Goal: Task Accomplishment & Management: Complete application form

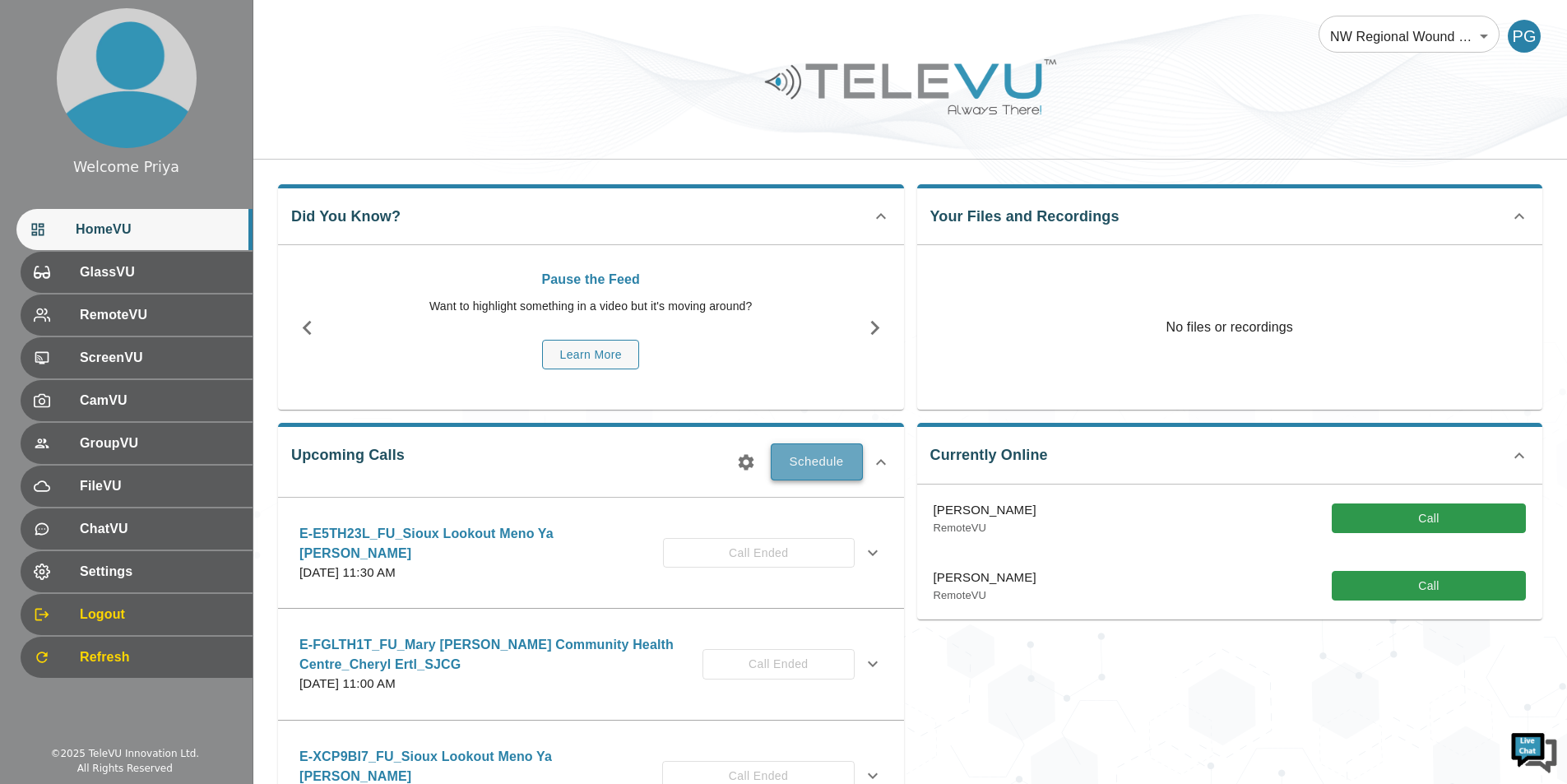
click at [843, 459] on button "Schedule" at bounding box center [817, 461] width 92 height 36
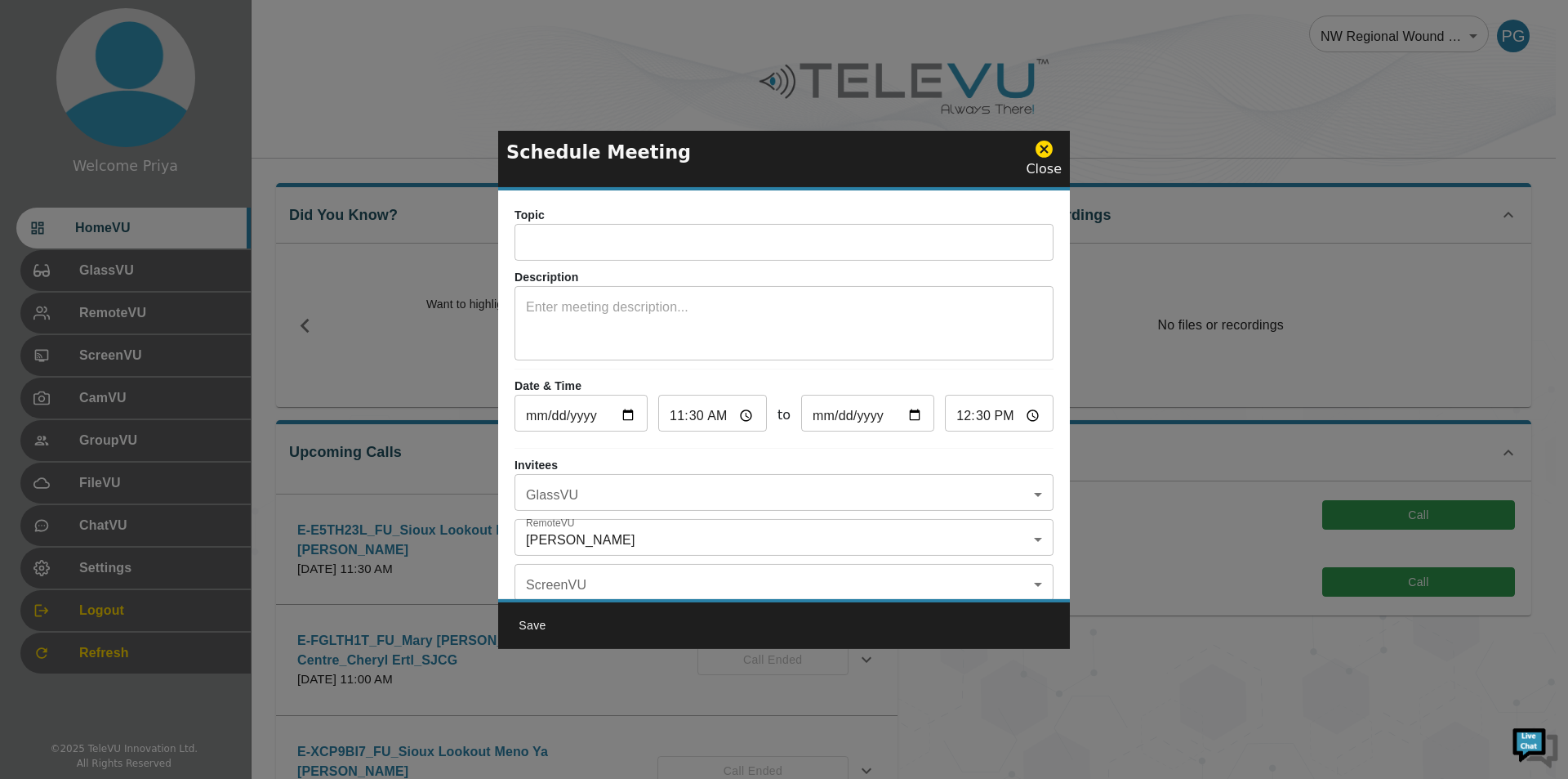
click at [543, 248] on input "text" at bounding box center [784, 244] width 539 height 33
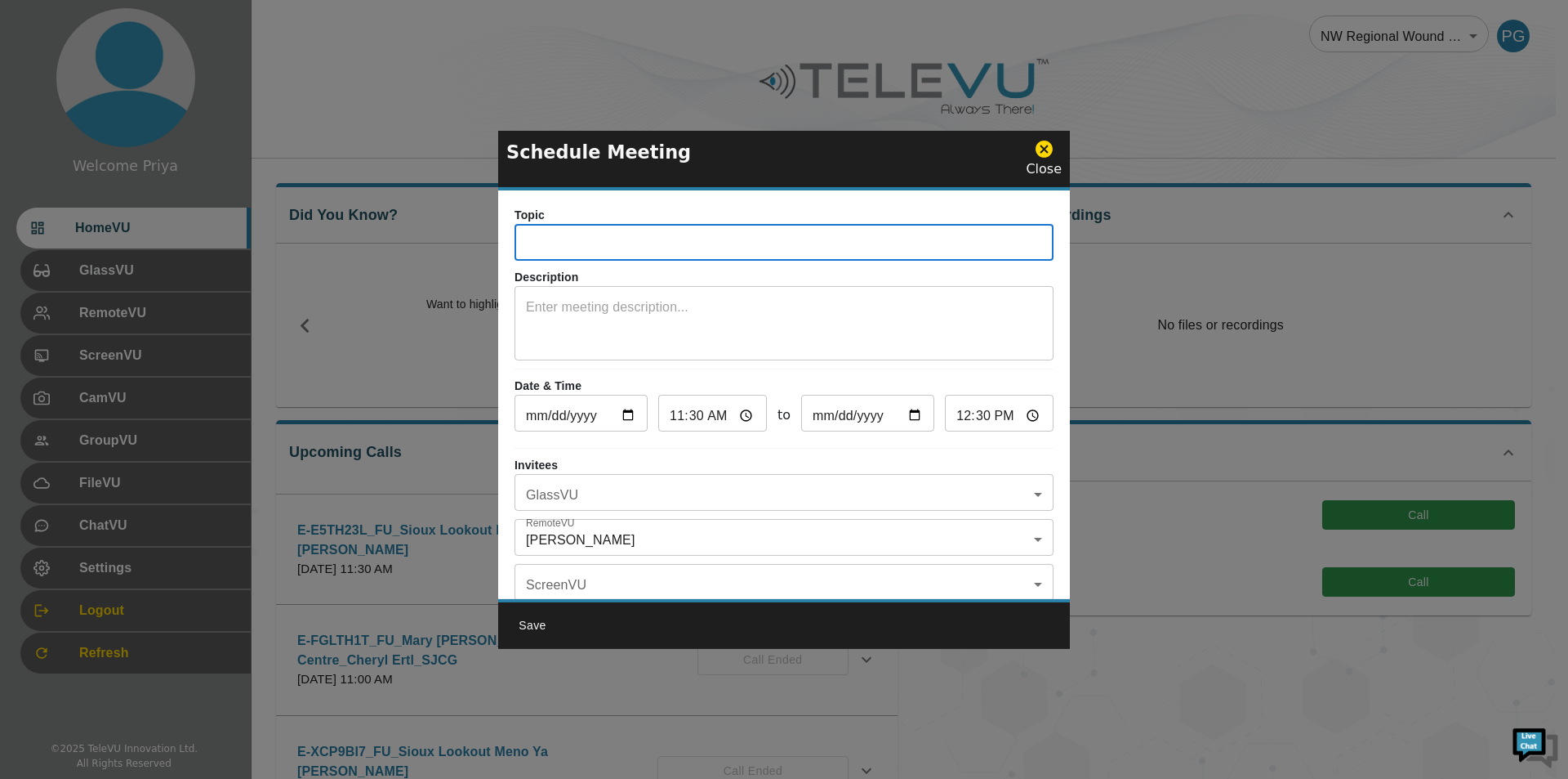
paste input "E-BZ5YN4Q"
type input "E-BZ5YN4Q_FY_MaryBerglund_Judy_SJCG"
click at [681, 304] on textarea at bounding box center [784, 326] width 516 height 57
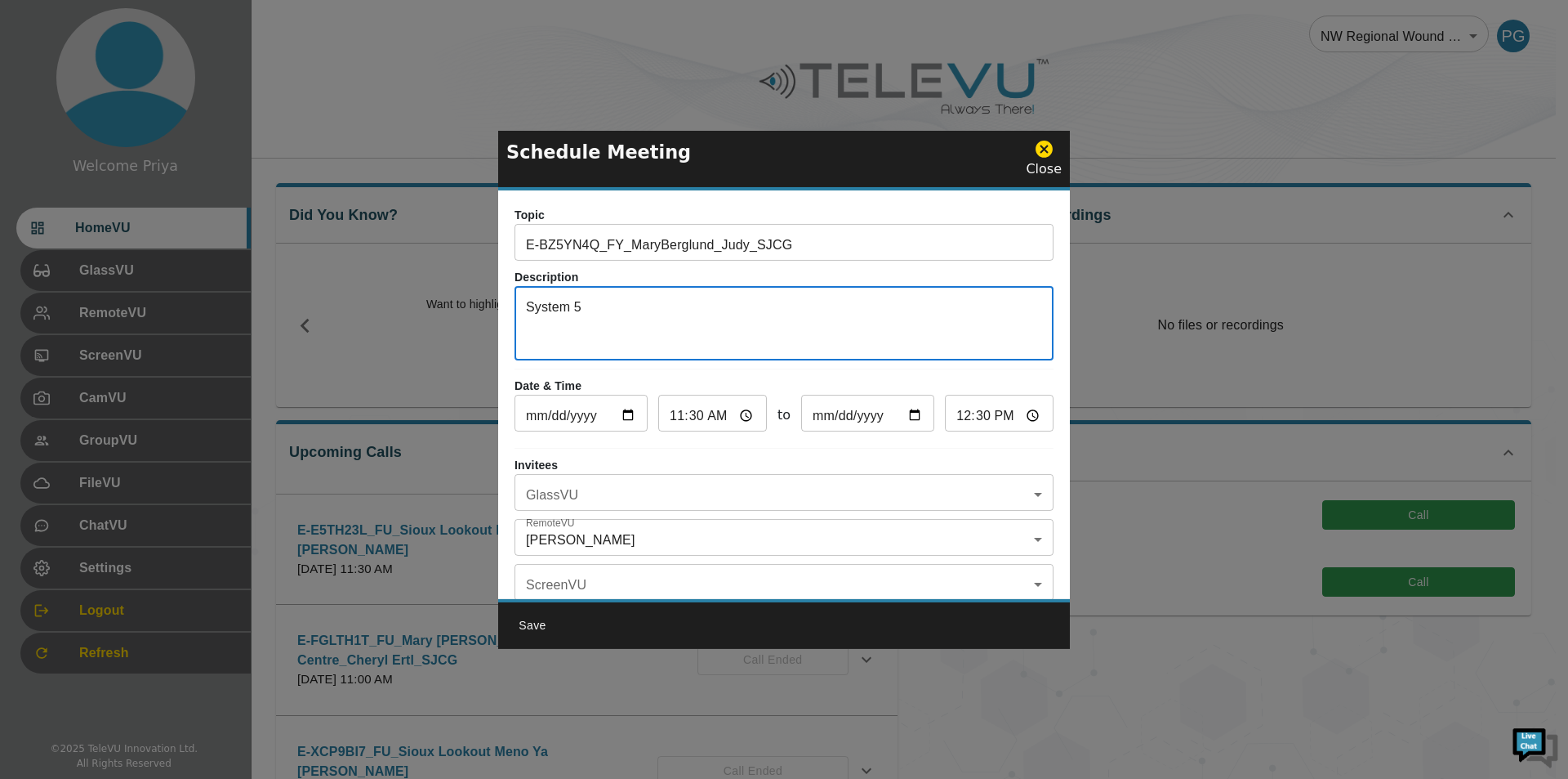
type textarea "System 5"
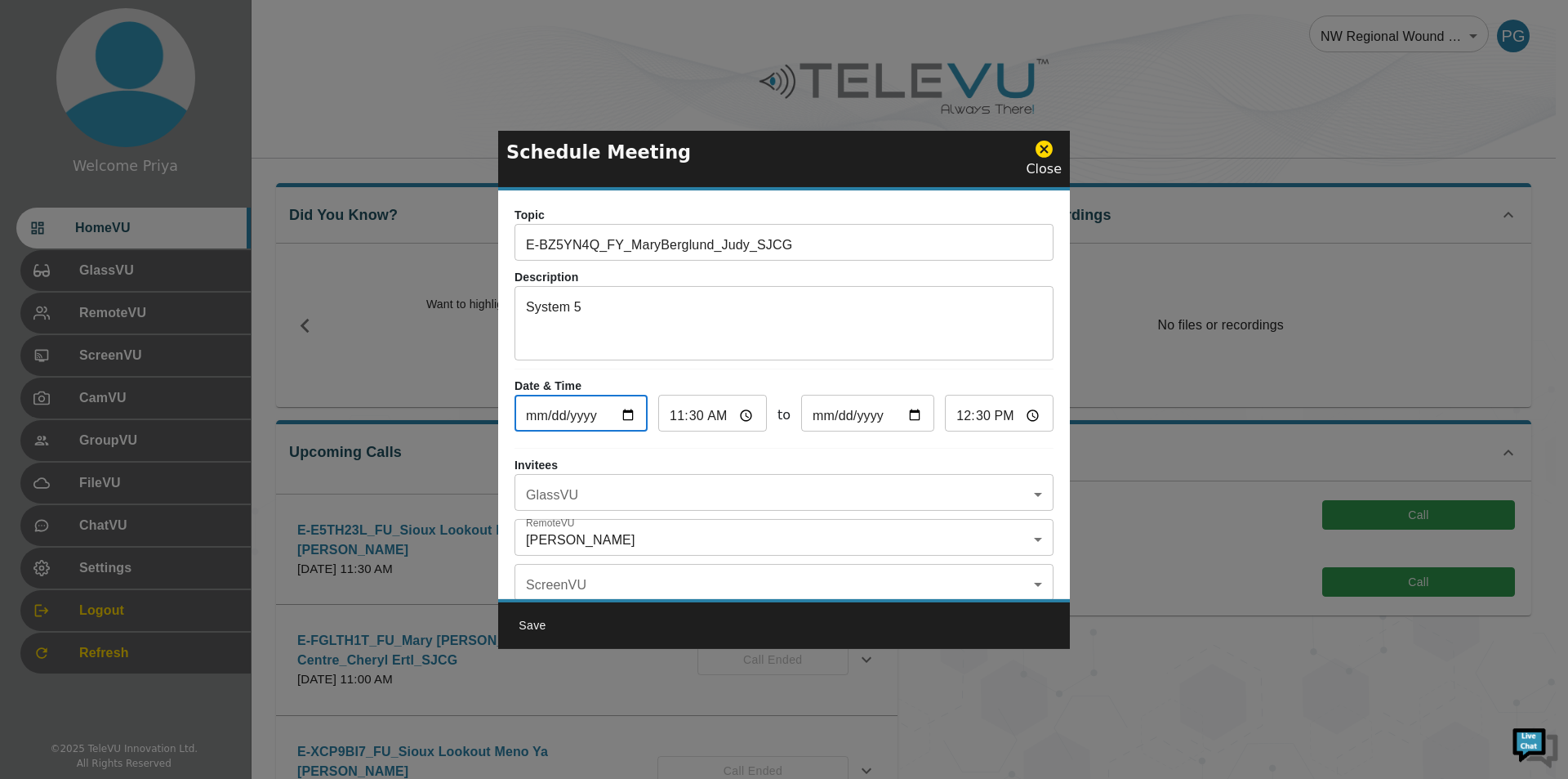
click at [633, 410] on input "2025-09-19" at bounding box center [581, 415] width 133 height 33
type input "2025-10-01"
click at [629, 416] on input "2025-10-01" at bounding box center [581, 415] width 133 height 33
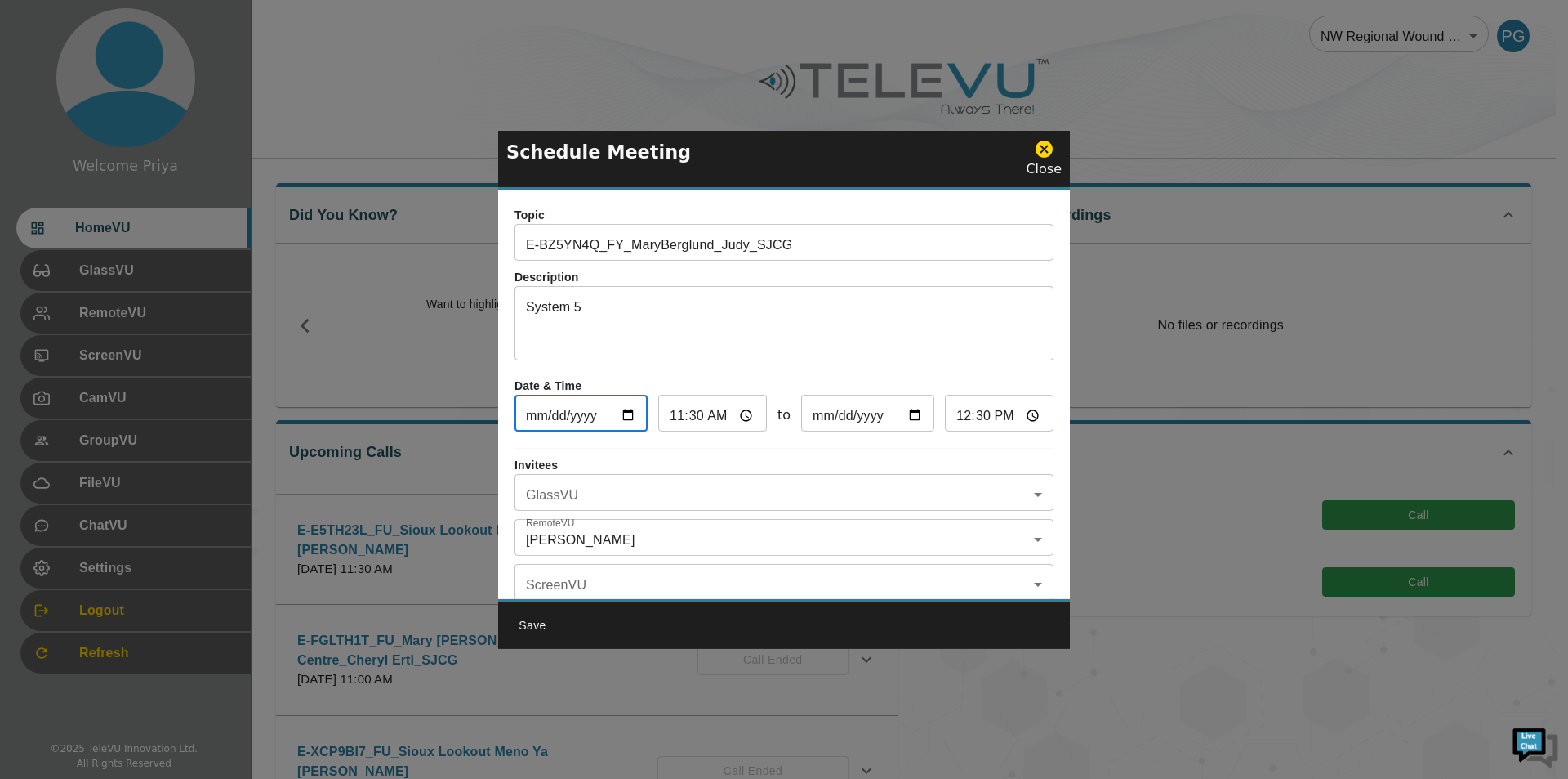
click at [744, 415] on input "11:30" at bounding box center [713, 415] width 108 height 33
type input "02:30"
type input "03:30"
click at [800, 368] on div "Topic E-BZ5YN4Q_FY_MaryBerglund_Judy_SJCG ​ Description System 5 x ​ Date & Tim…" at bounding box center [784, 395] width 572 height 409
click at [742, 414] on input "02:30" at bounding box center [713, 415] width 108 height 33
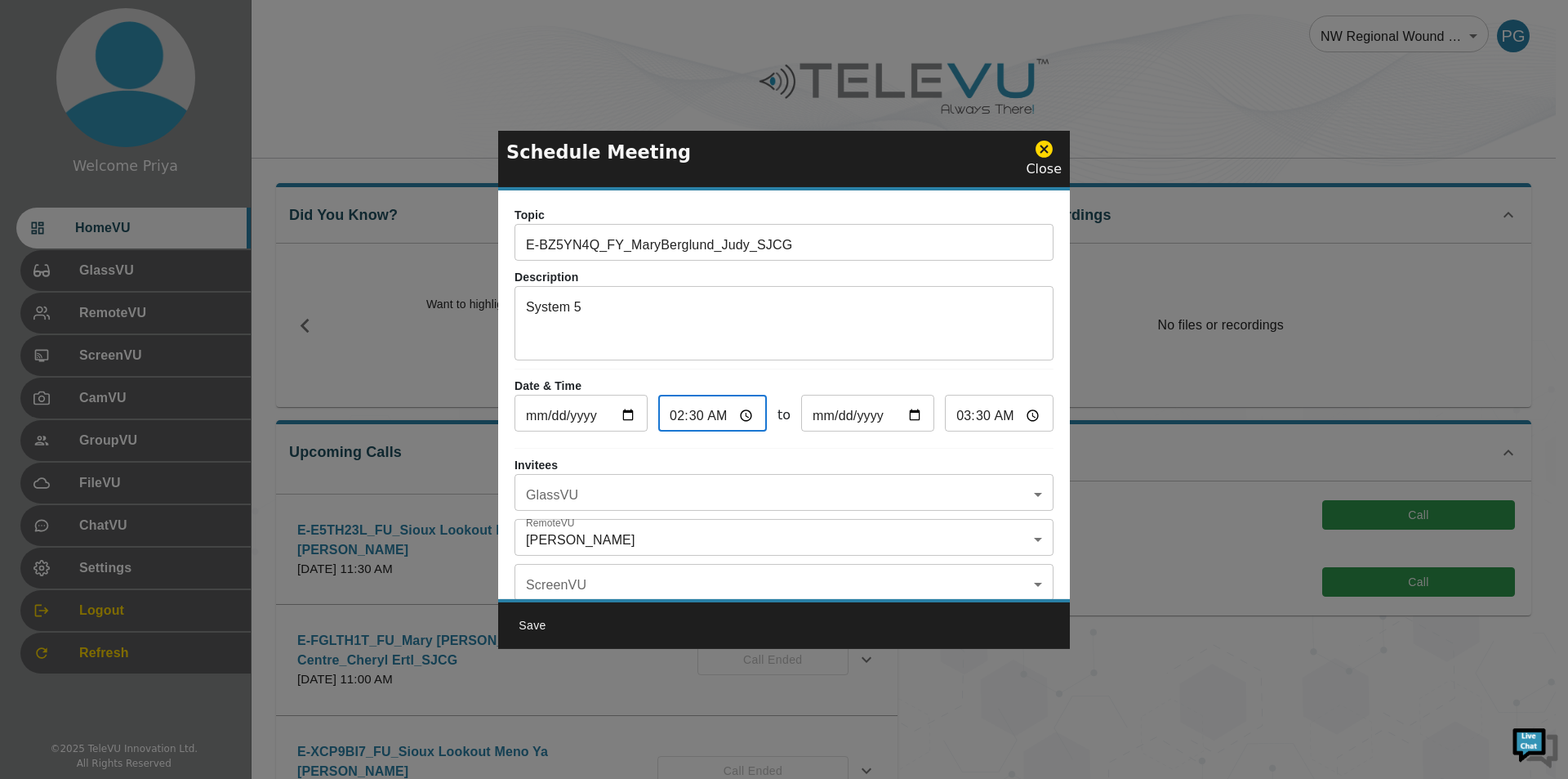
type input "14:30"
type input "15:30"
type input "14:30"
click at [1017, 418] on input "15:30" at bounding box center [999, 415] width 108 height 33
click at [1025, 381] on p "Date & Time" at bounding box center [784, 386] width 539 height 18
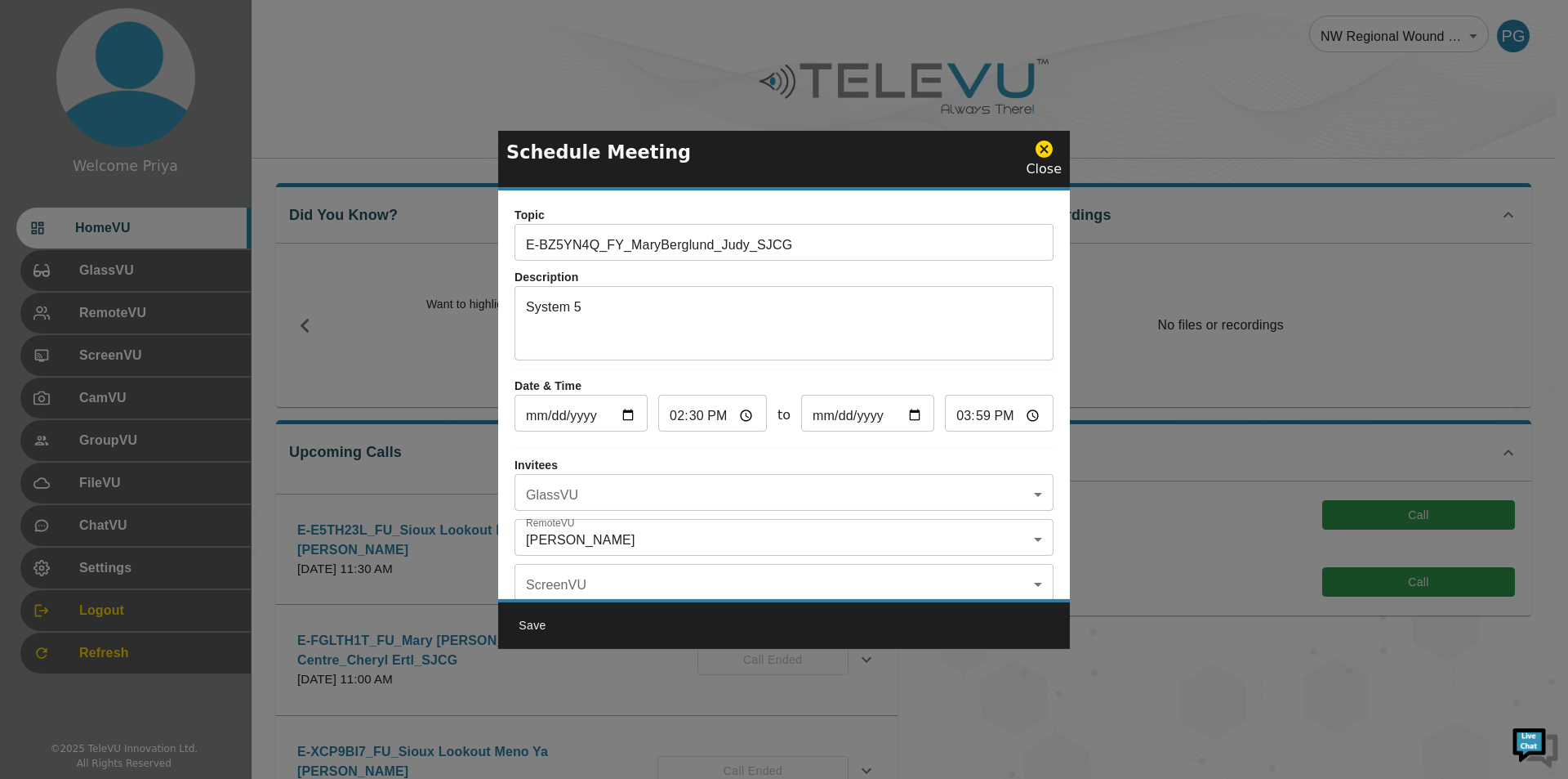
click at [1021, 411] on input "15:59" at bounding box center [999, 415] width 108 height 33
type input "15:00"
click at [1016, 380] on p "Date & Time" at bounding box center [784, 386] width 539 height 18
click at [620, 497] on body "Welcome Priya HomeVU GlassVU RemoteVU ScreenVU CamVU GroupVU FileVU ChatVU Sett…" at bounding box center [784, 530] width 1568 height 1062
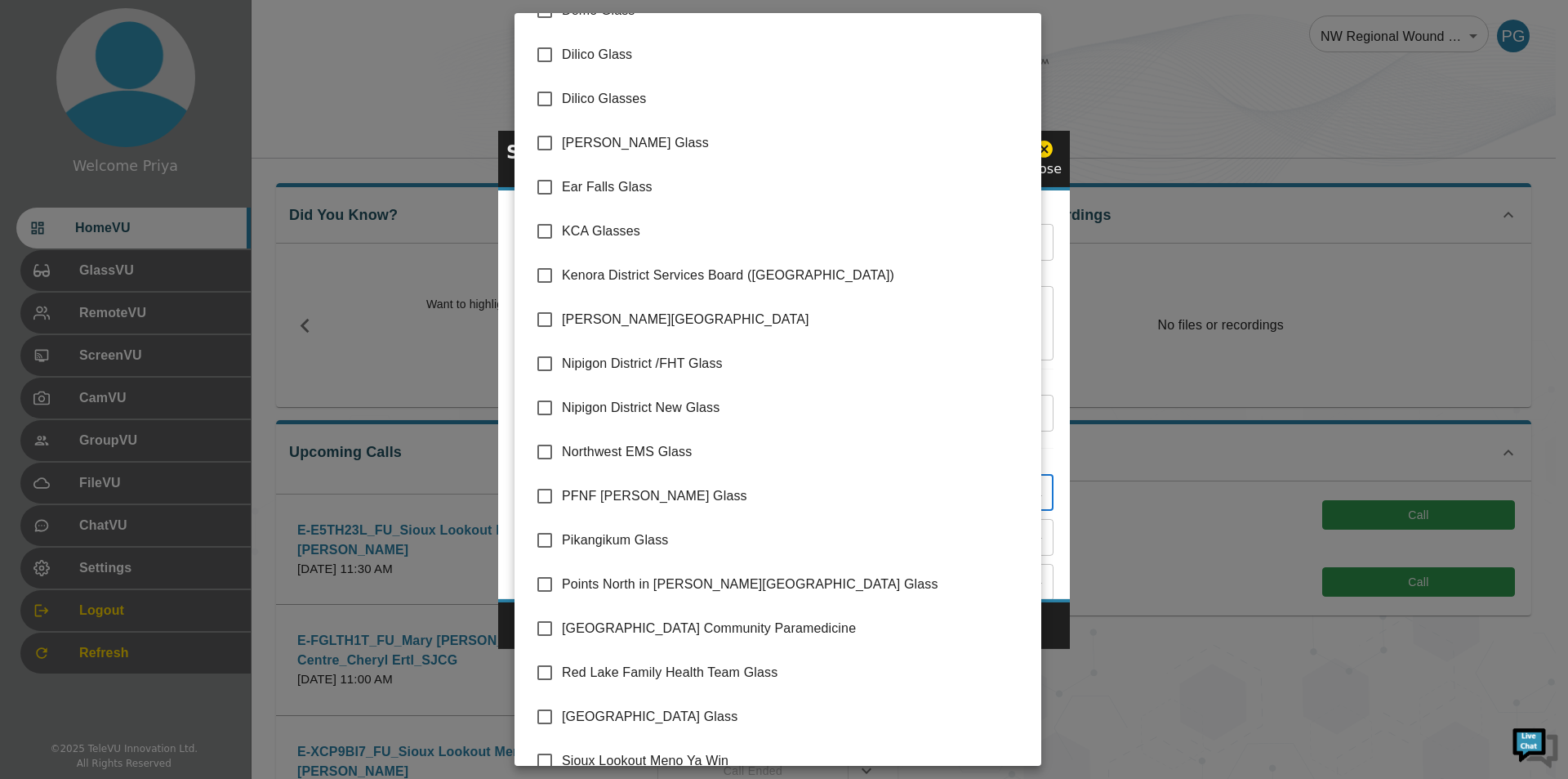
scroll to position [231, 0]
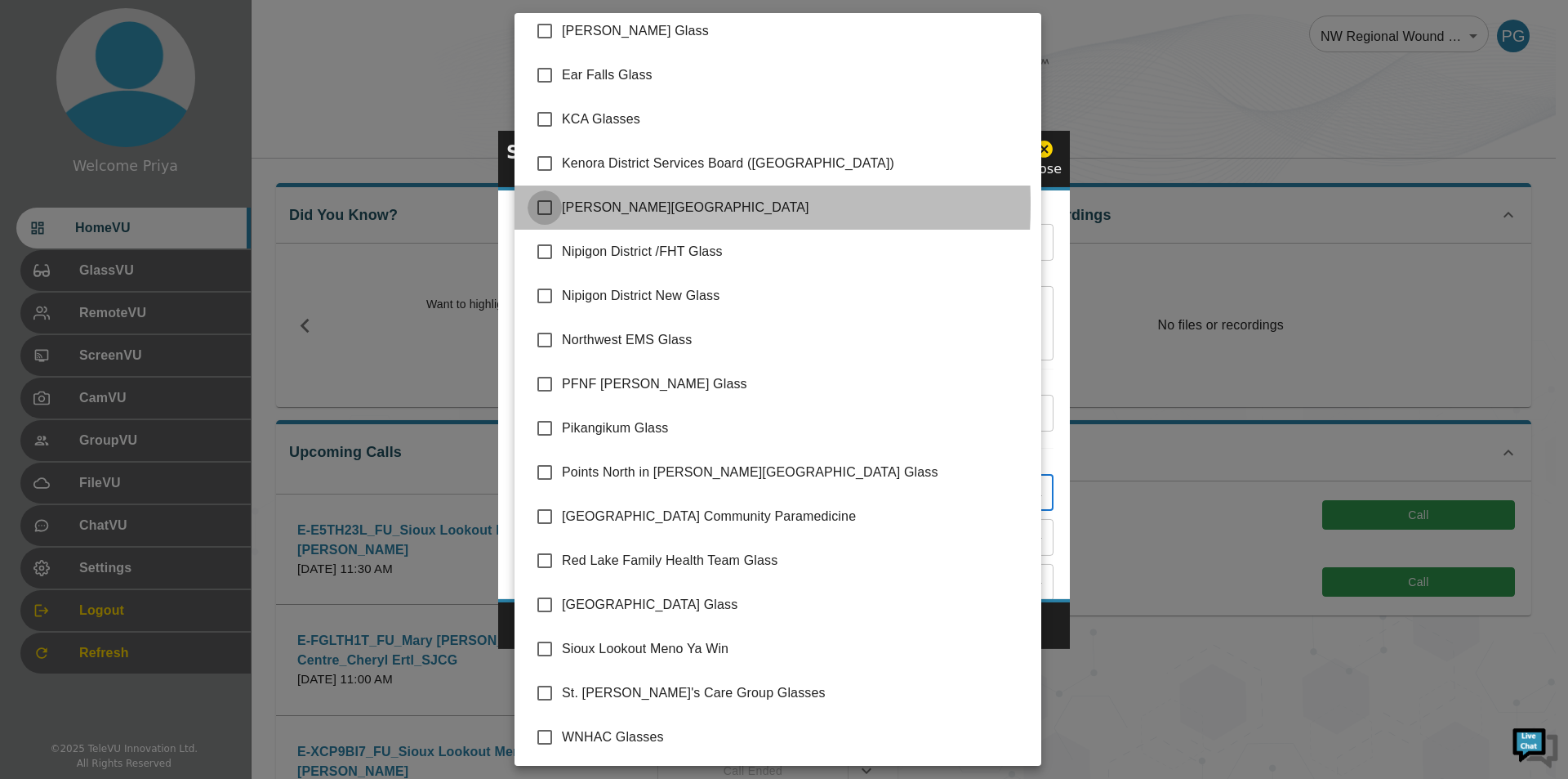
click at [545, 204] on input "checkbox" at bounding box center [544, 207] width 34 height 34
checkbox input "true"
type input "[PERSON_NAME][GEOGRAPHIC_DATA]"
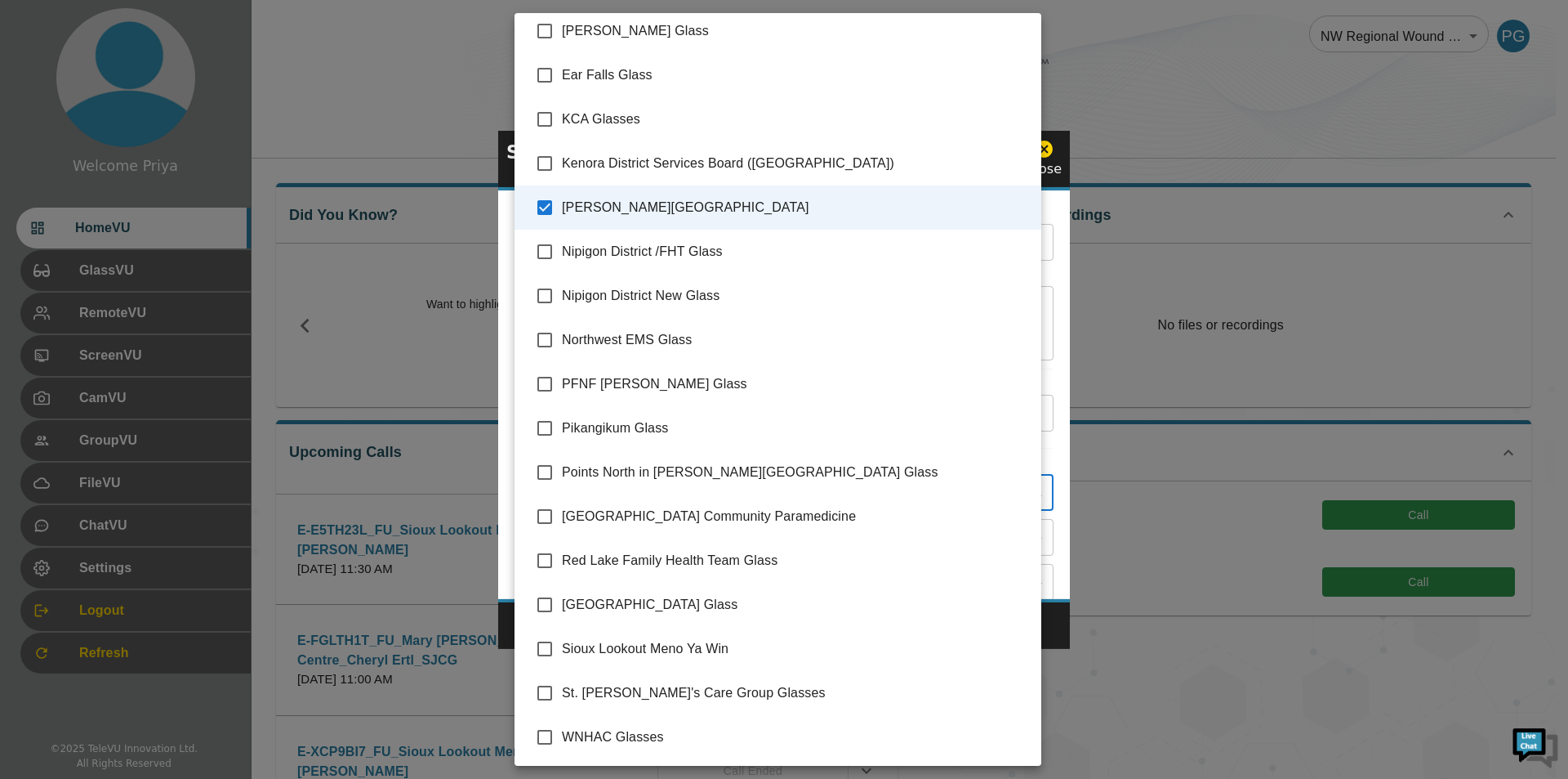
drag, startPoint x: 1049, startPoint y: 383, endPoint x: 1034, endPoint y: 380, distance: 15.3
click at [1047, 383] on div at bounding box center [784, 390] width 1568 height 779
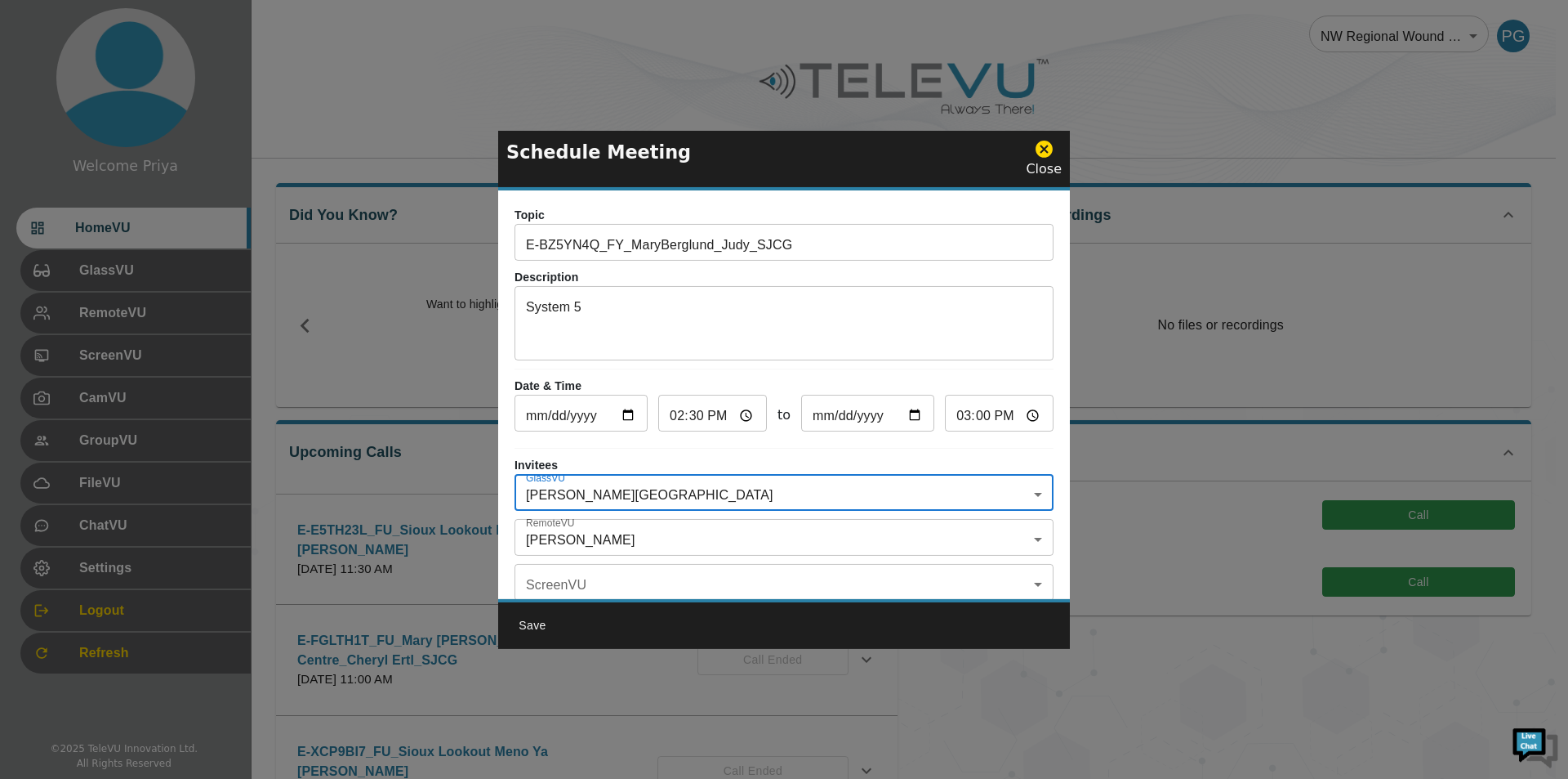
click at [600, 544] on body "Welcome Priya HomeVU GlassVU RemoteVU ScreenVU CamVU GroupVU FileVU ChatVU Sett…" at bounding box center [784, 530] width 1568 height 1062
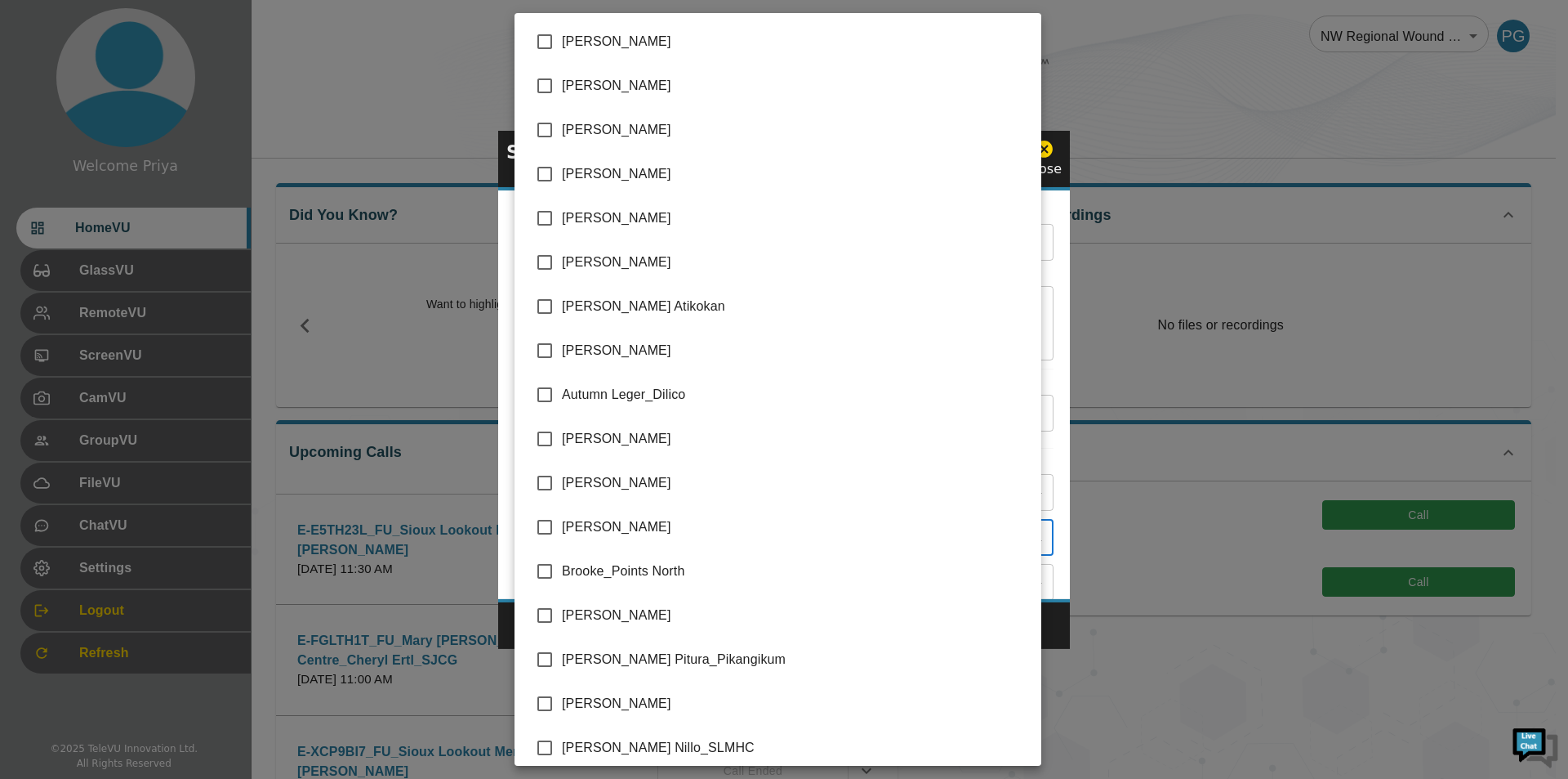
scroll to position [3226, 0]
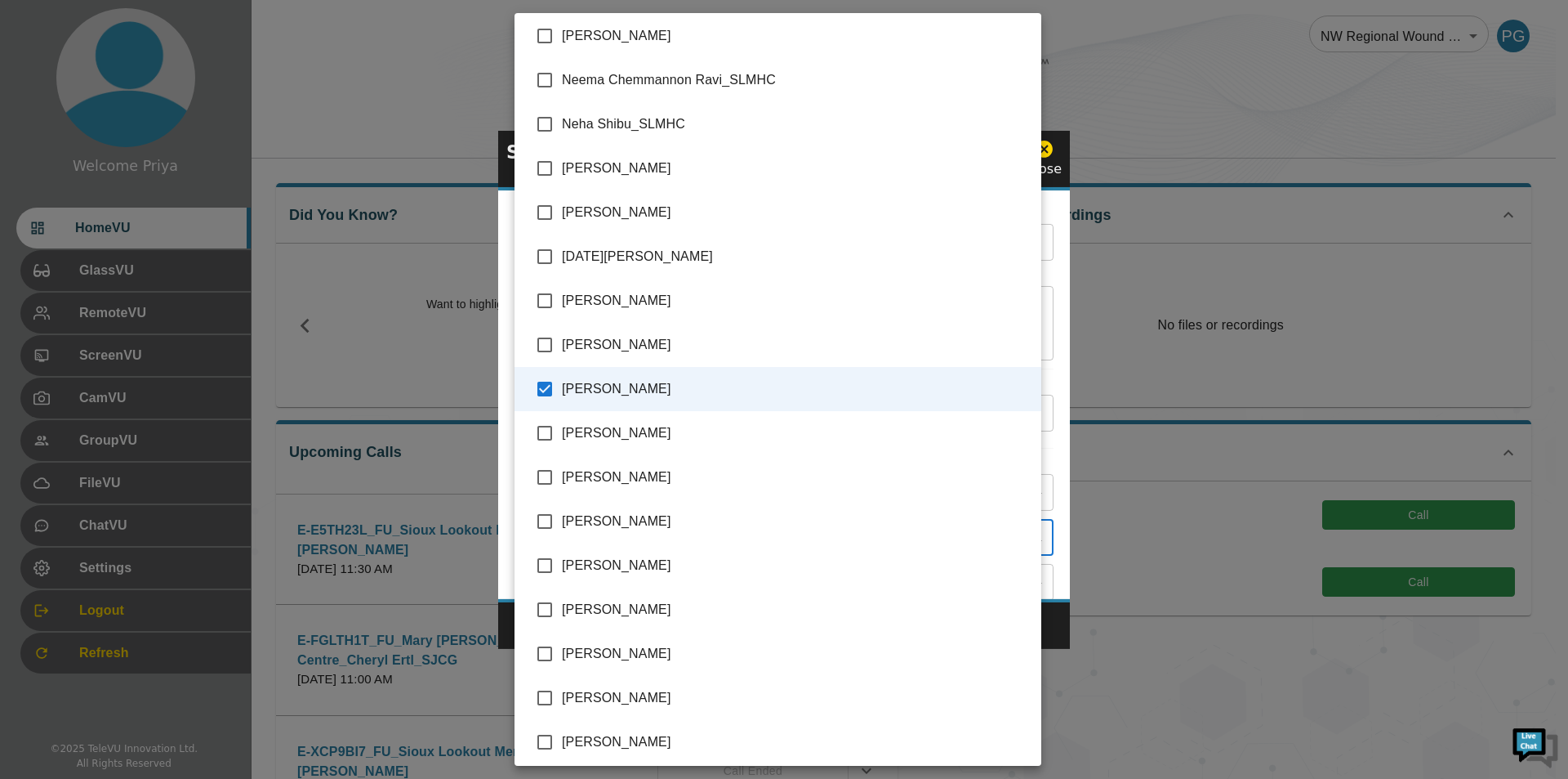
click at [544, 383] on input "checkbox" at bounding box center [544, 389] width 34 height 34
checkbox input "false"
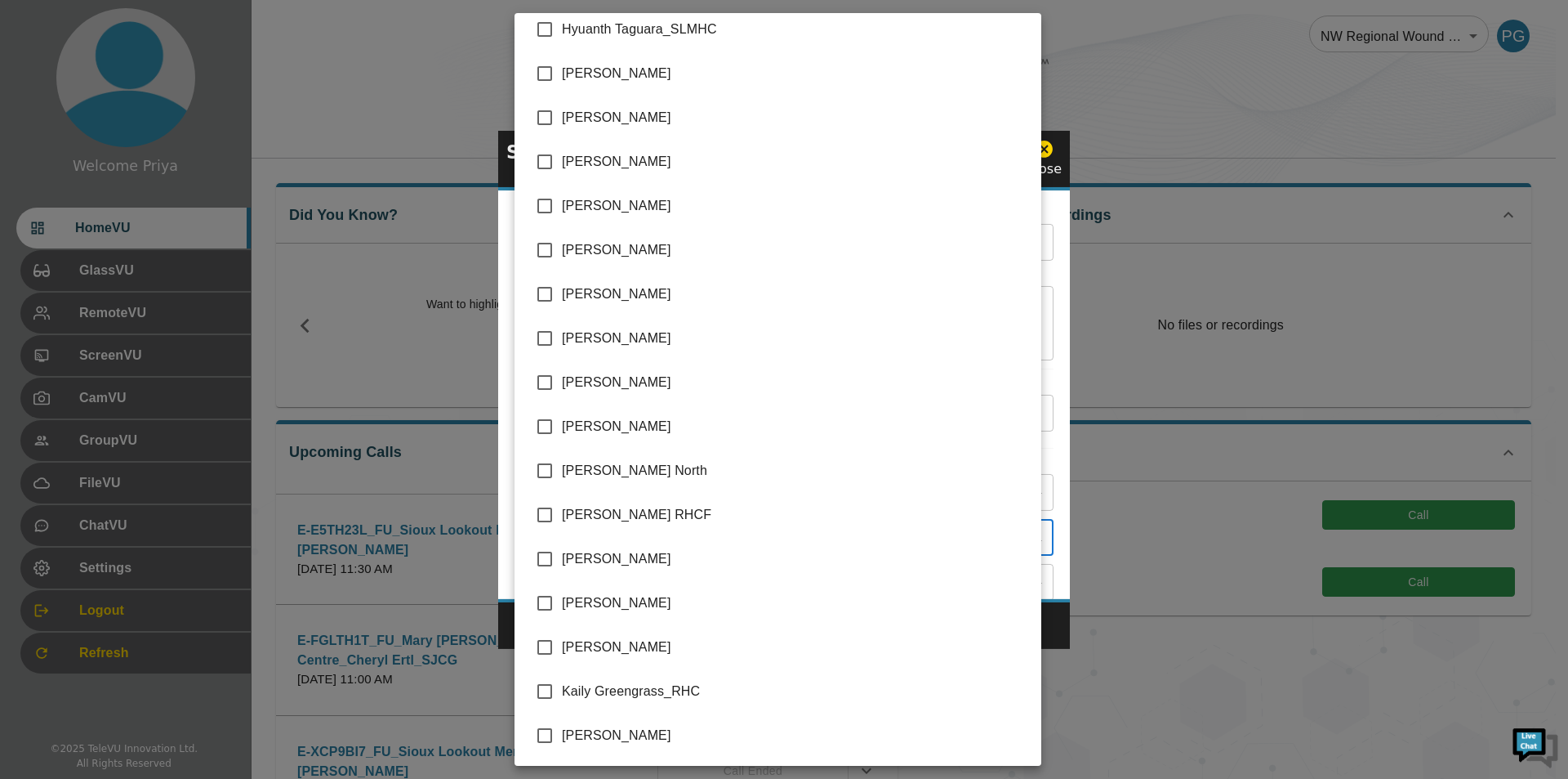
scroll to position [1606, 0]
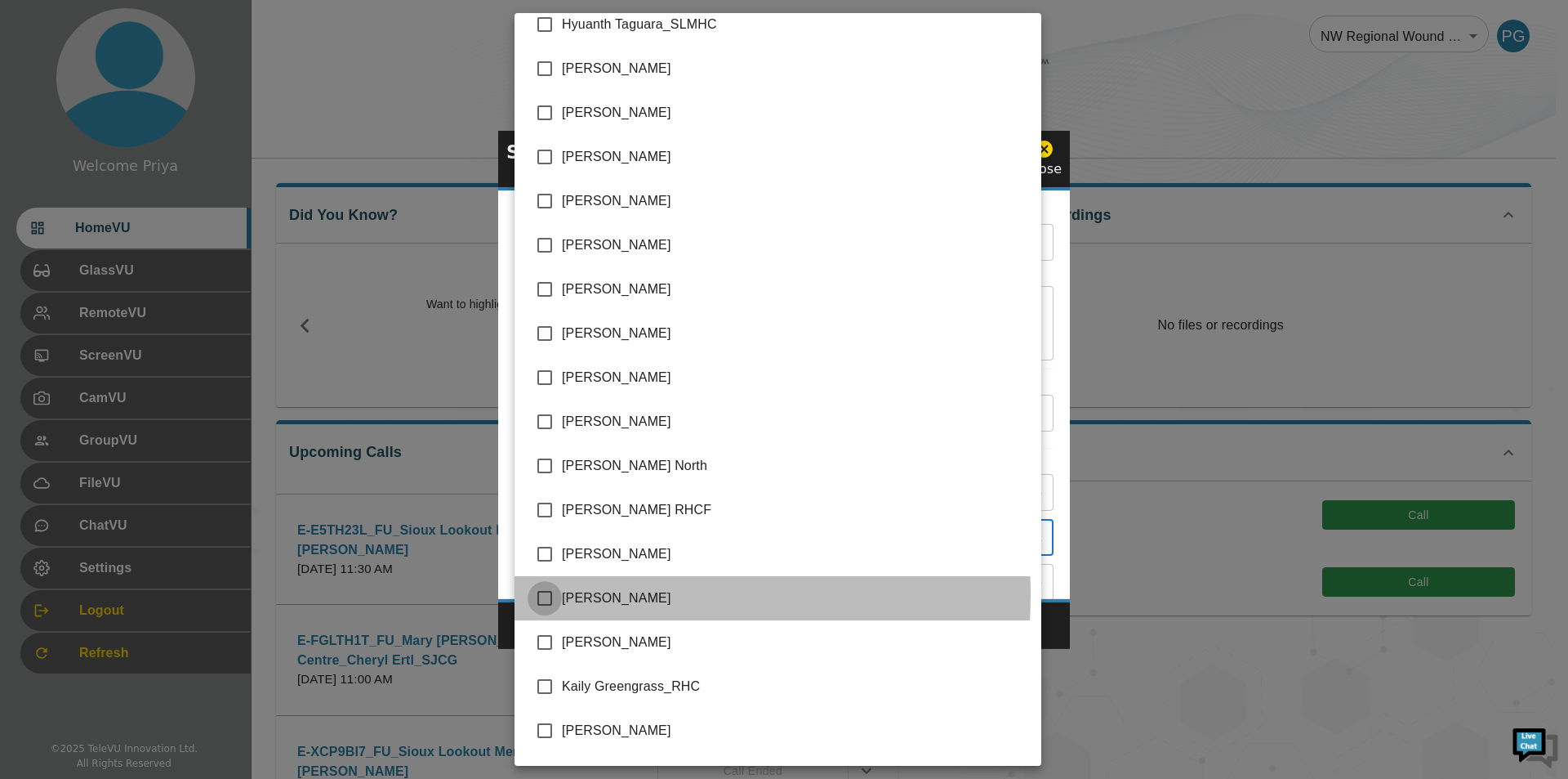
click at [541, 594] on input "checkbox" at bounding box center [544, 597] width 34 height 34
checkbox input "true"
type input "[PERSON_NAME]"
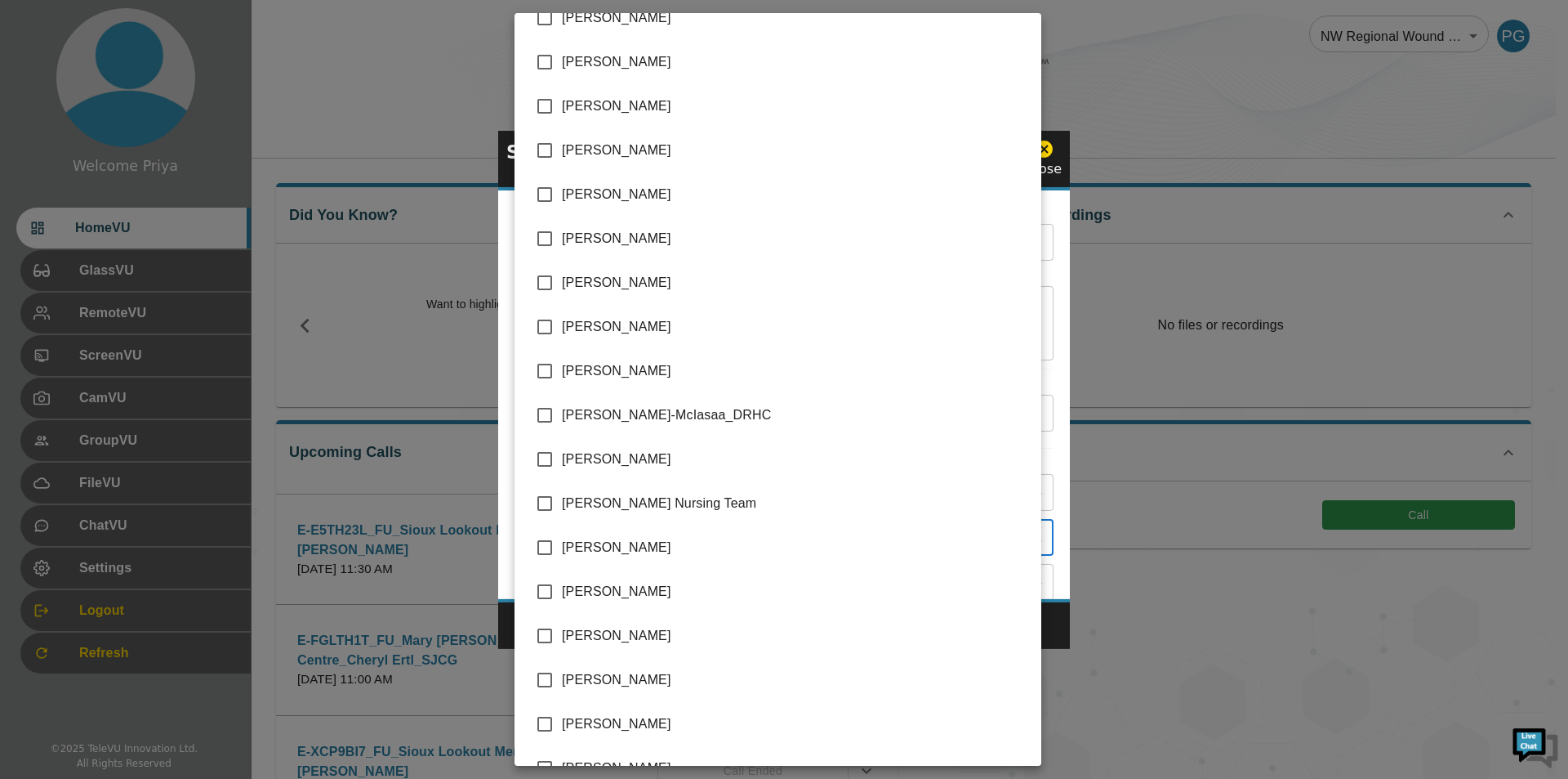
scroll to position [2423, 0]
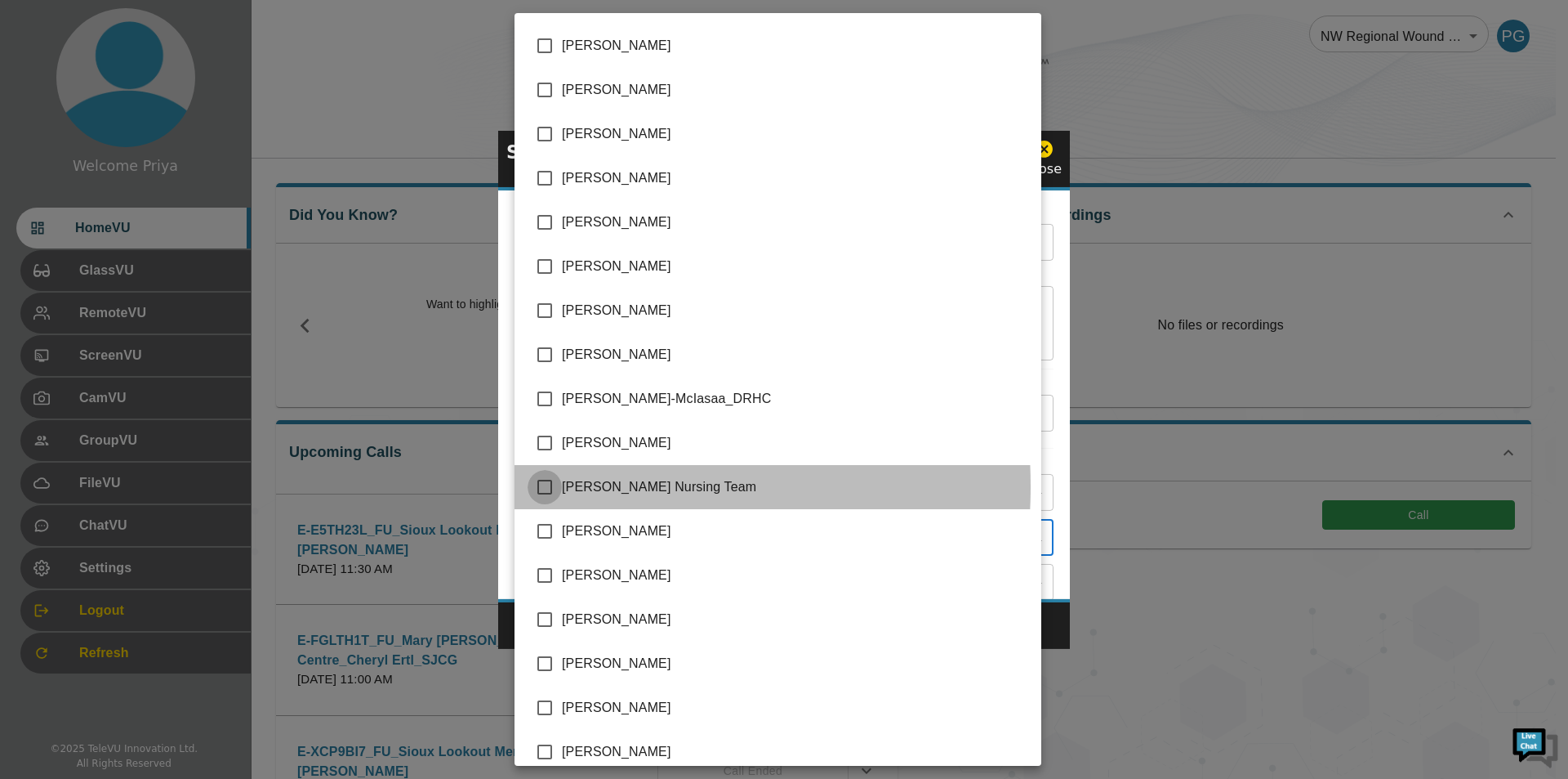
click at [541, 486] on input "checkbox" at bounding box center [544, 486] width 34 height 34
checkbox input "true"
type input "Judy Vondrasek_SJCG,Mary Berglund Nursing Team"
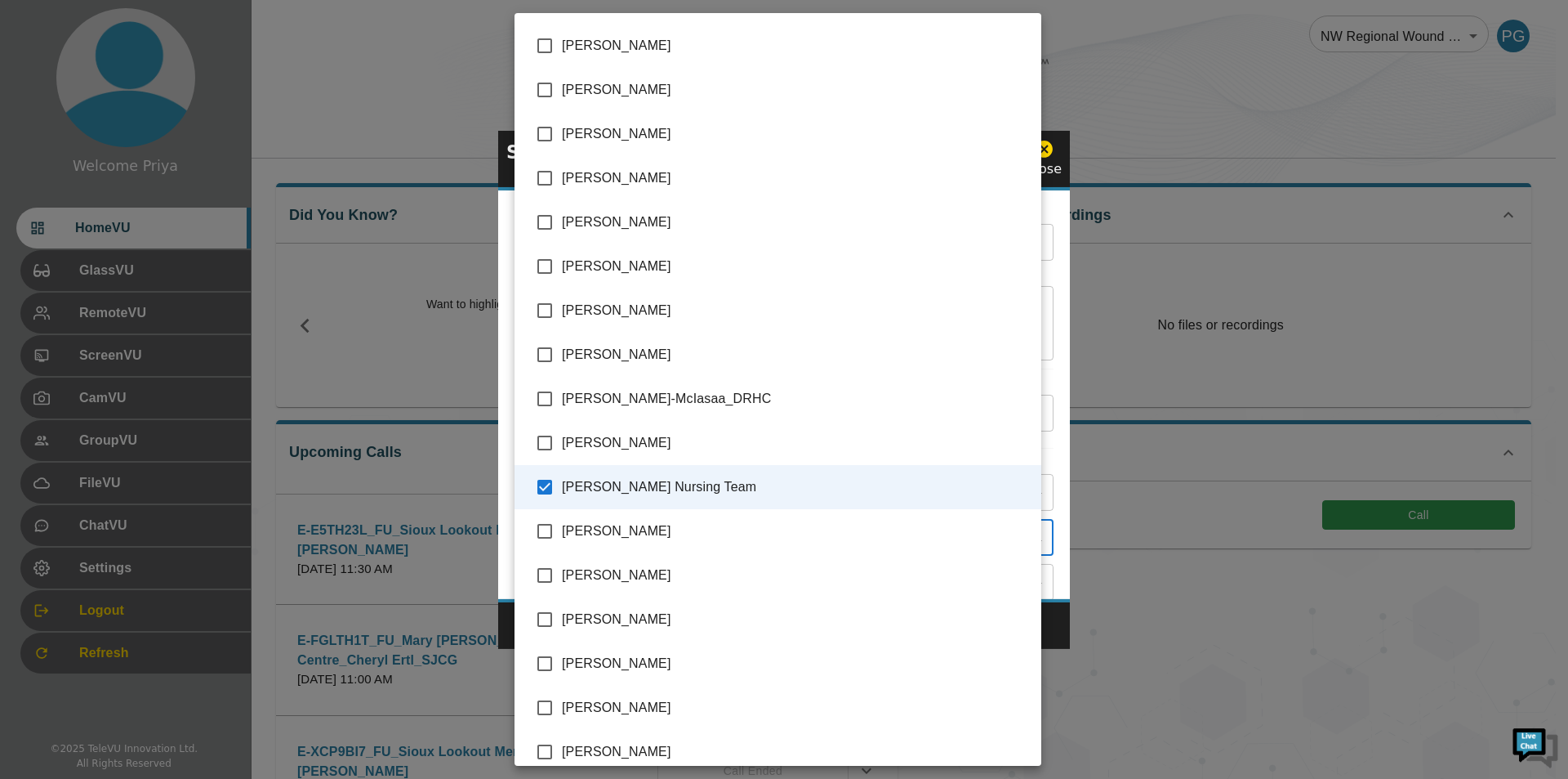
click at [1049, 299] on div at bounding box center [784, 390] width 1568 height 779
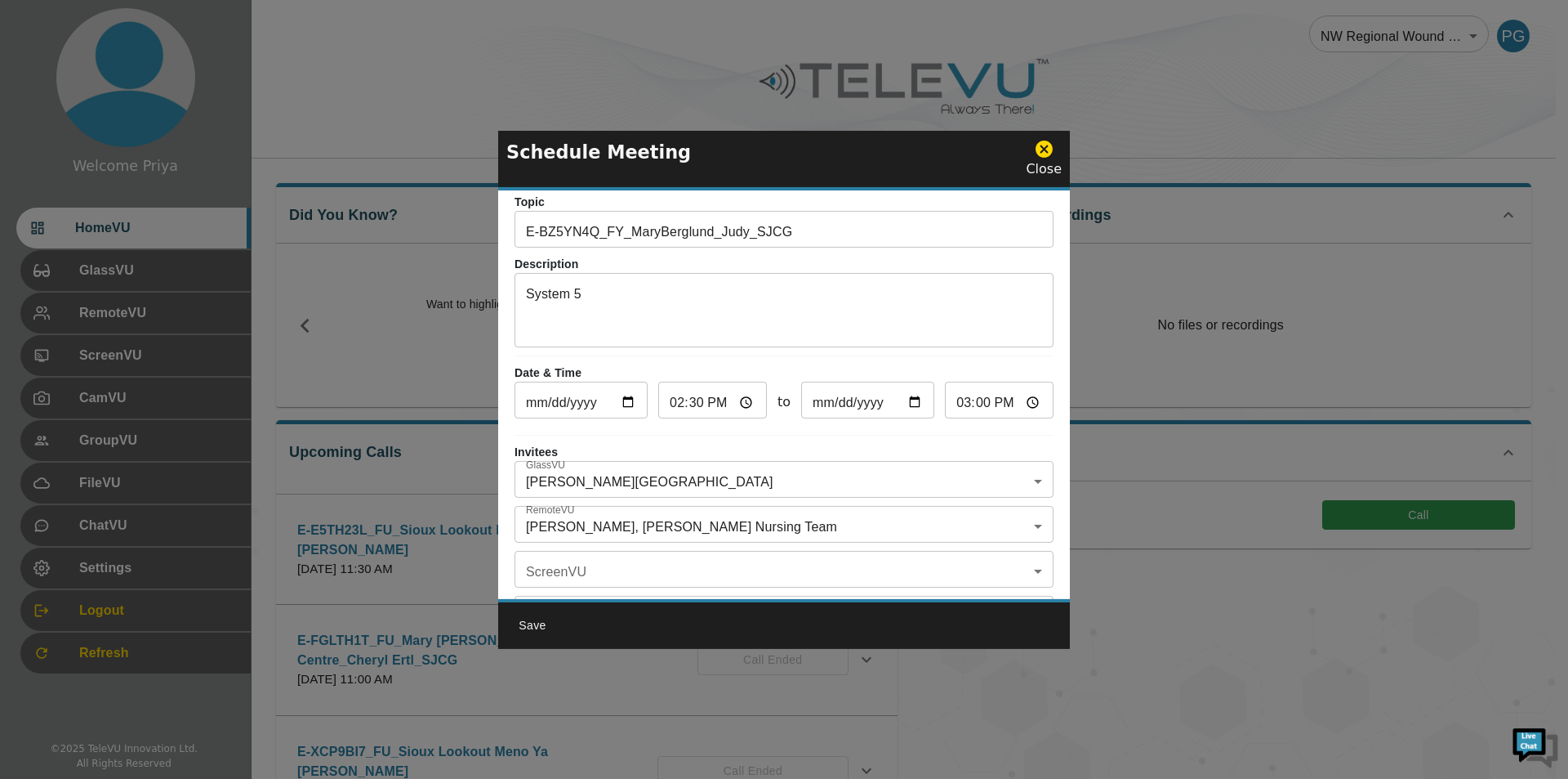
scroll to position [96, 0]
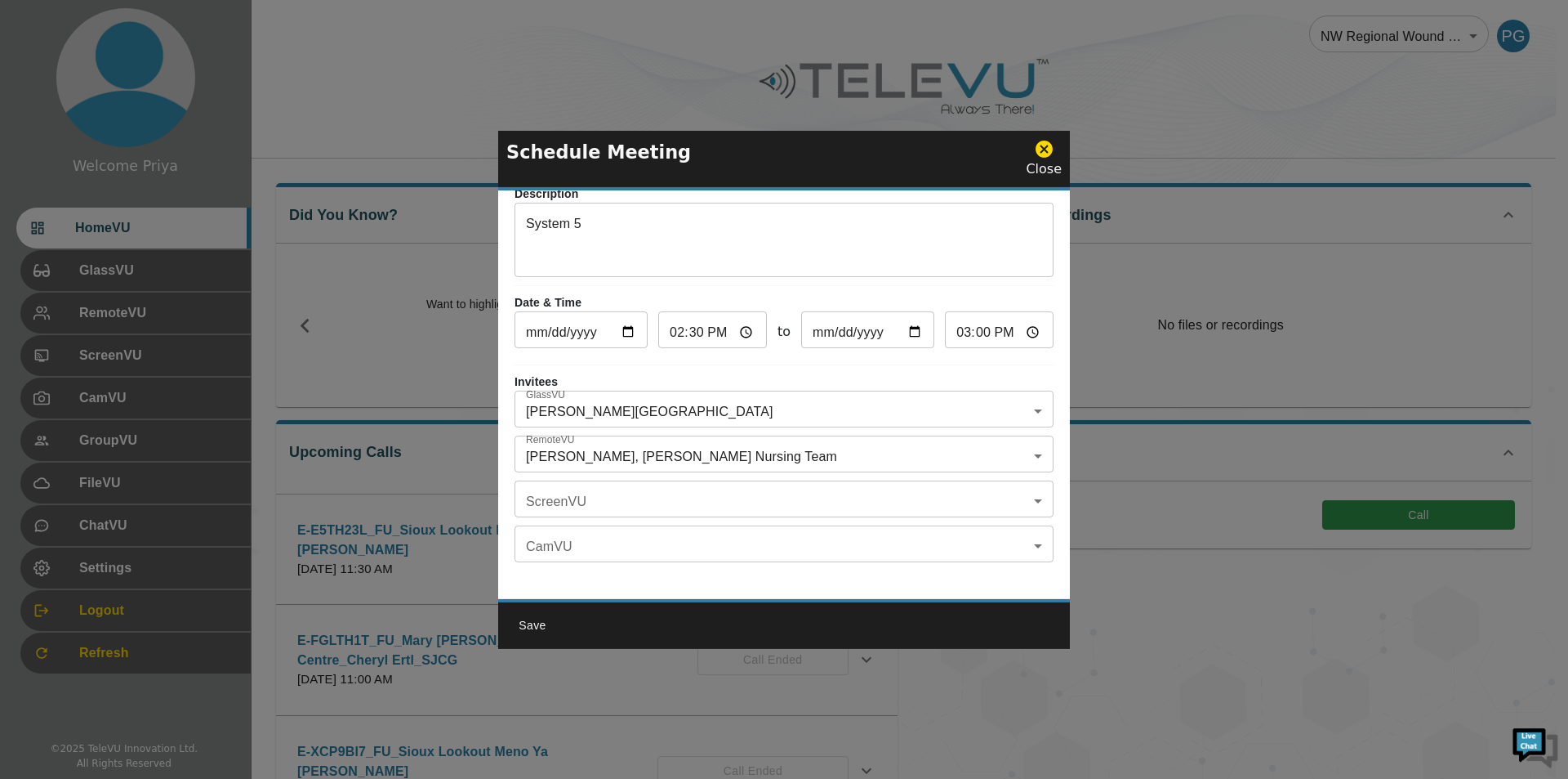
click at [531, 623] on button "Save" at bounding box center [532, 626] width 53 height 30
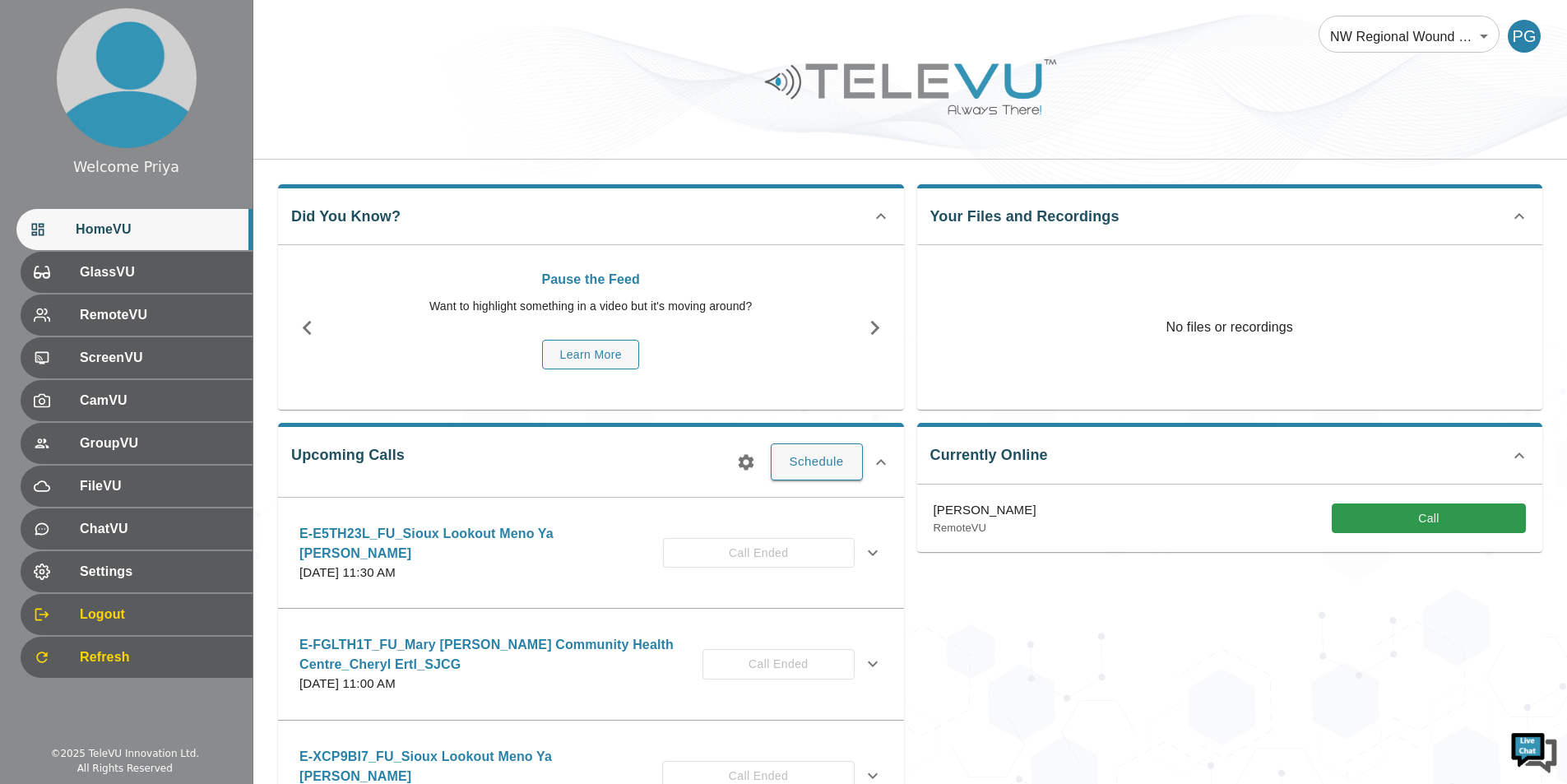
click at [752, 463] on icon "button" at bounding box center [746, 462] width 16 height 16
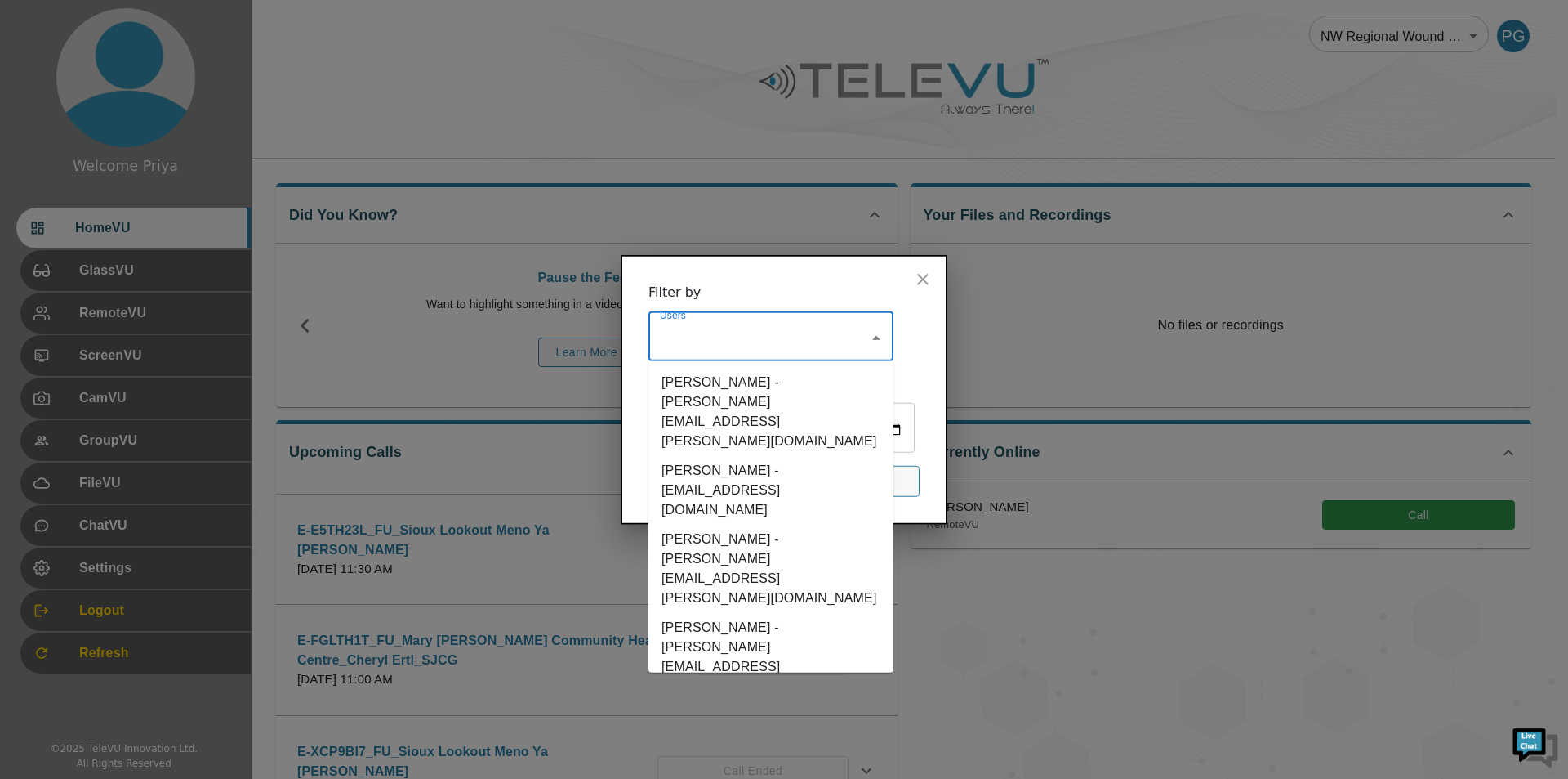
click at [704, 344] on input "Users" at bounding box center [759, 337] width 206 height 31
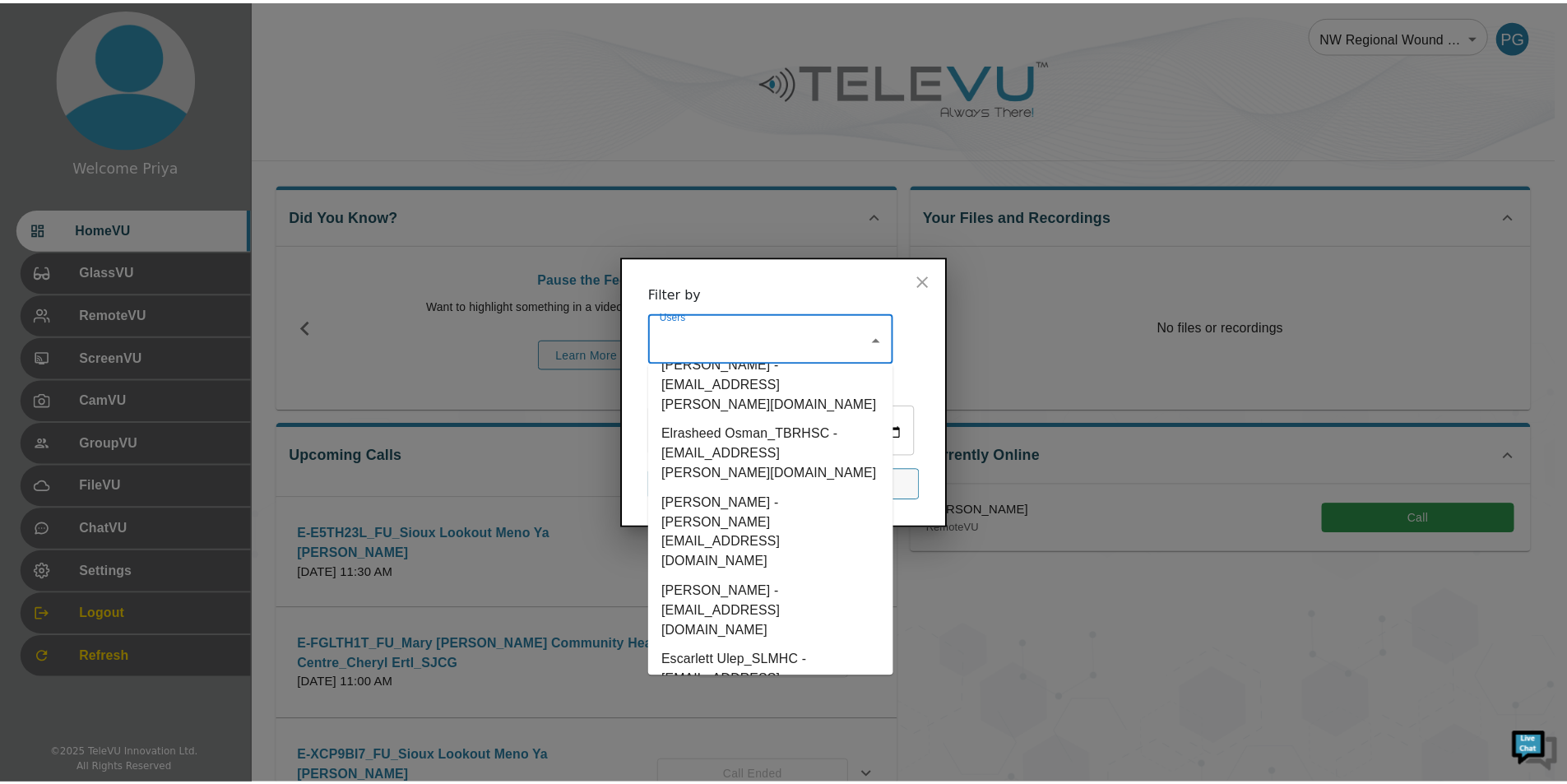
scroll to position [2127, 0]
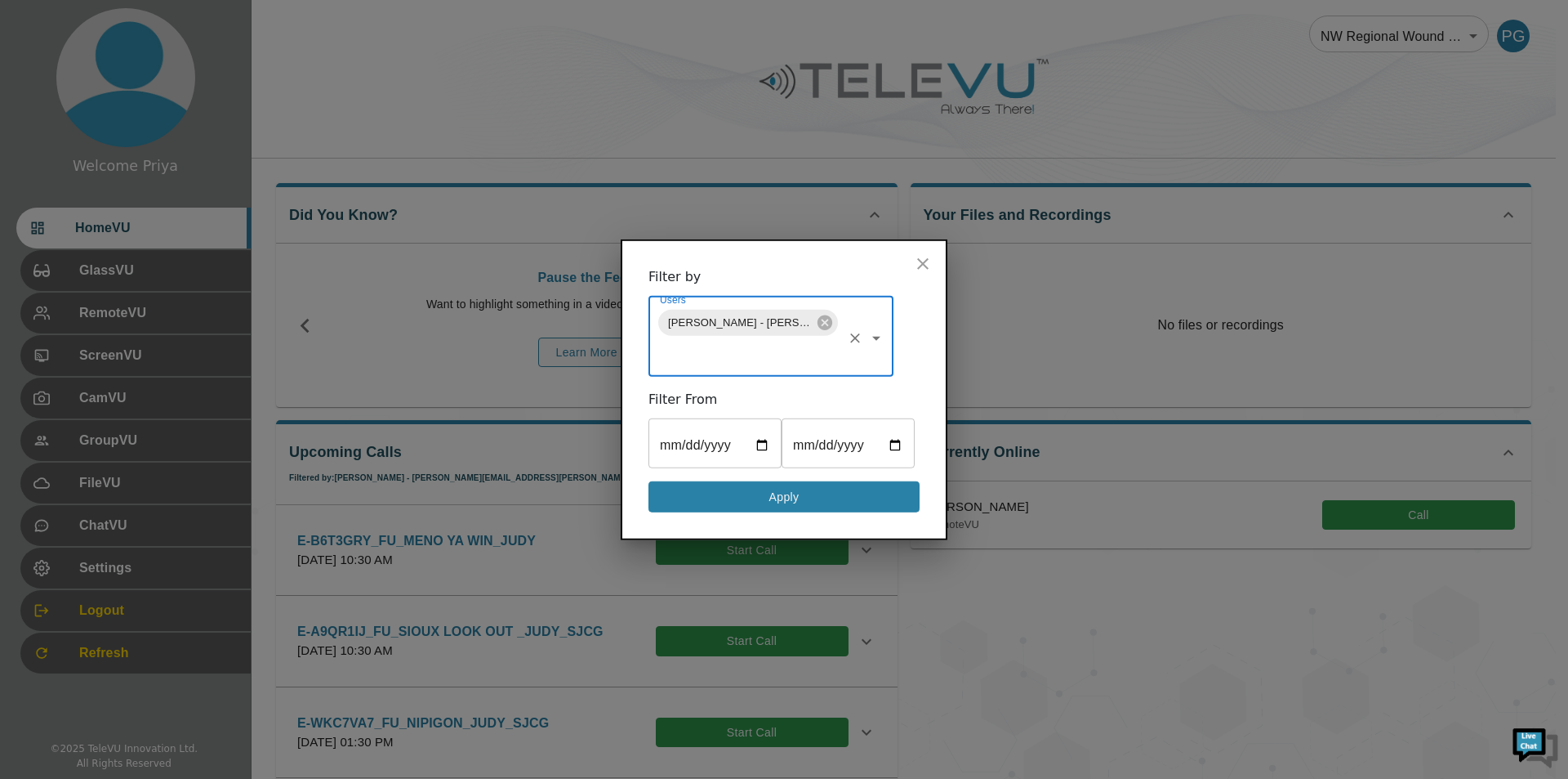
click at [779, 497] on button "Apply" at bounding box center [784, 496] width 271 height 32
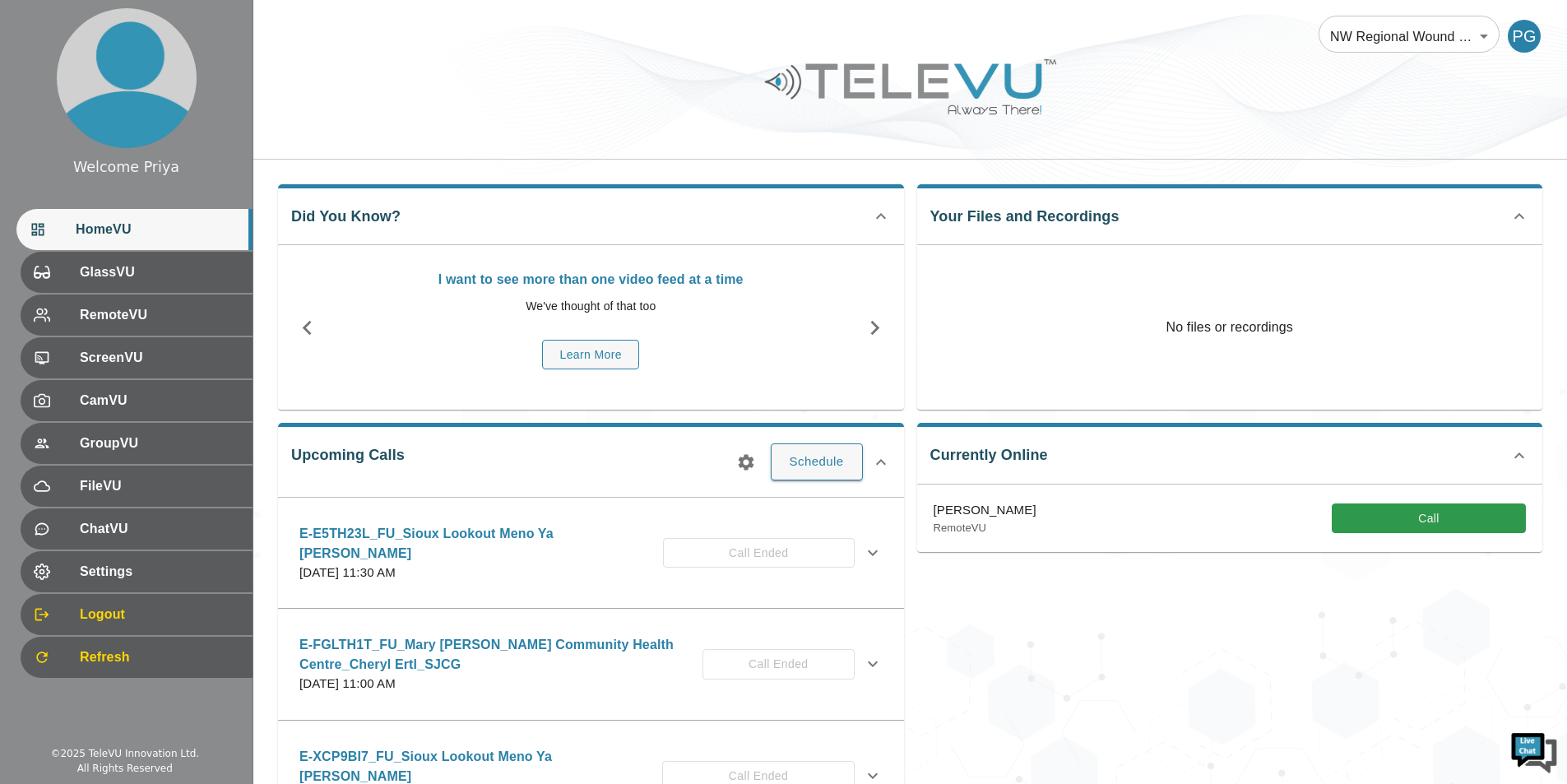
click at [863, 660] on icon at bounding box center [873, 664] width 20 height 20
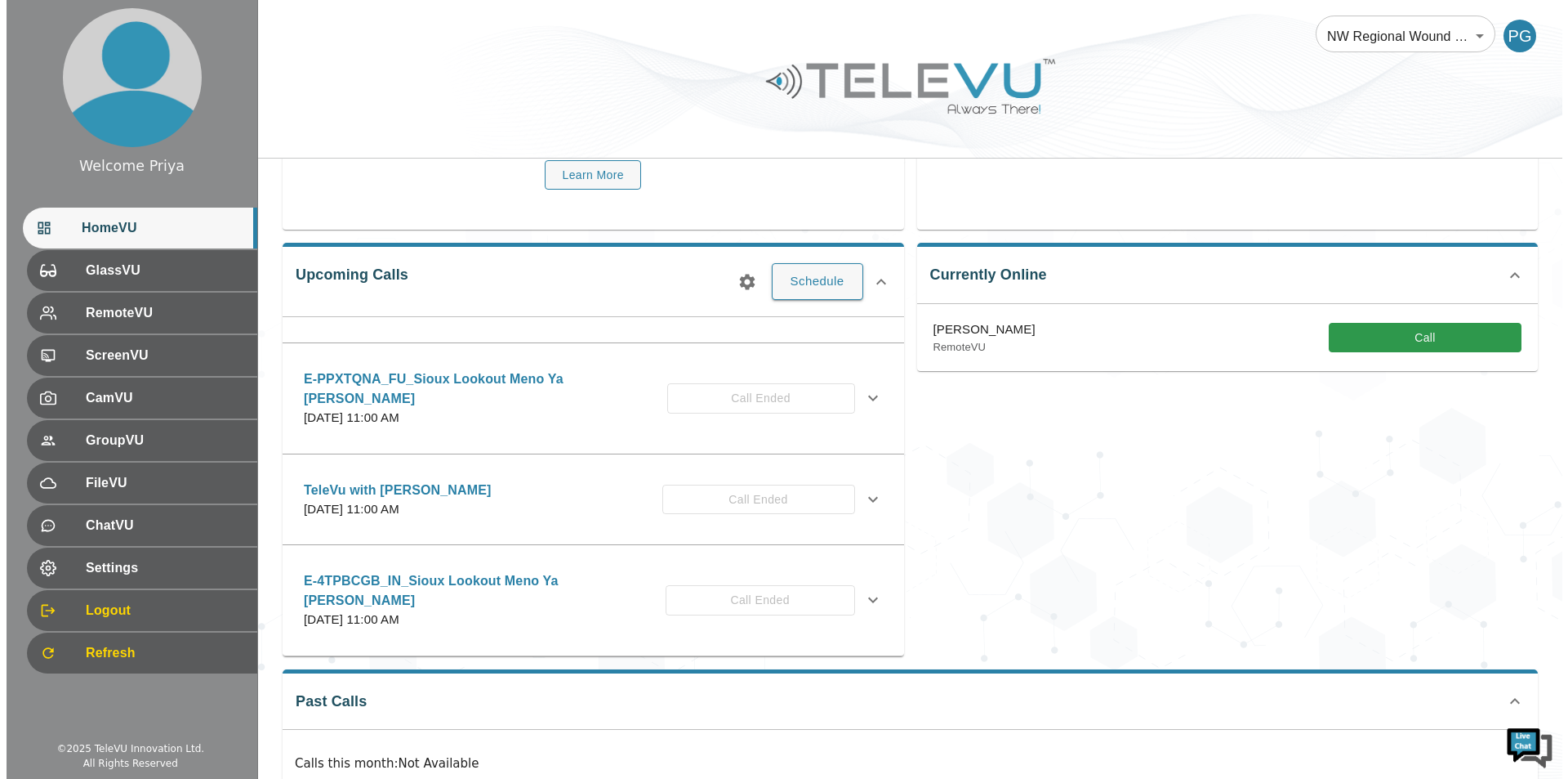
scroll to position [245, 0]
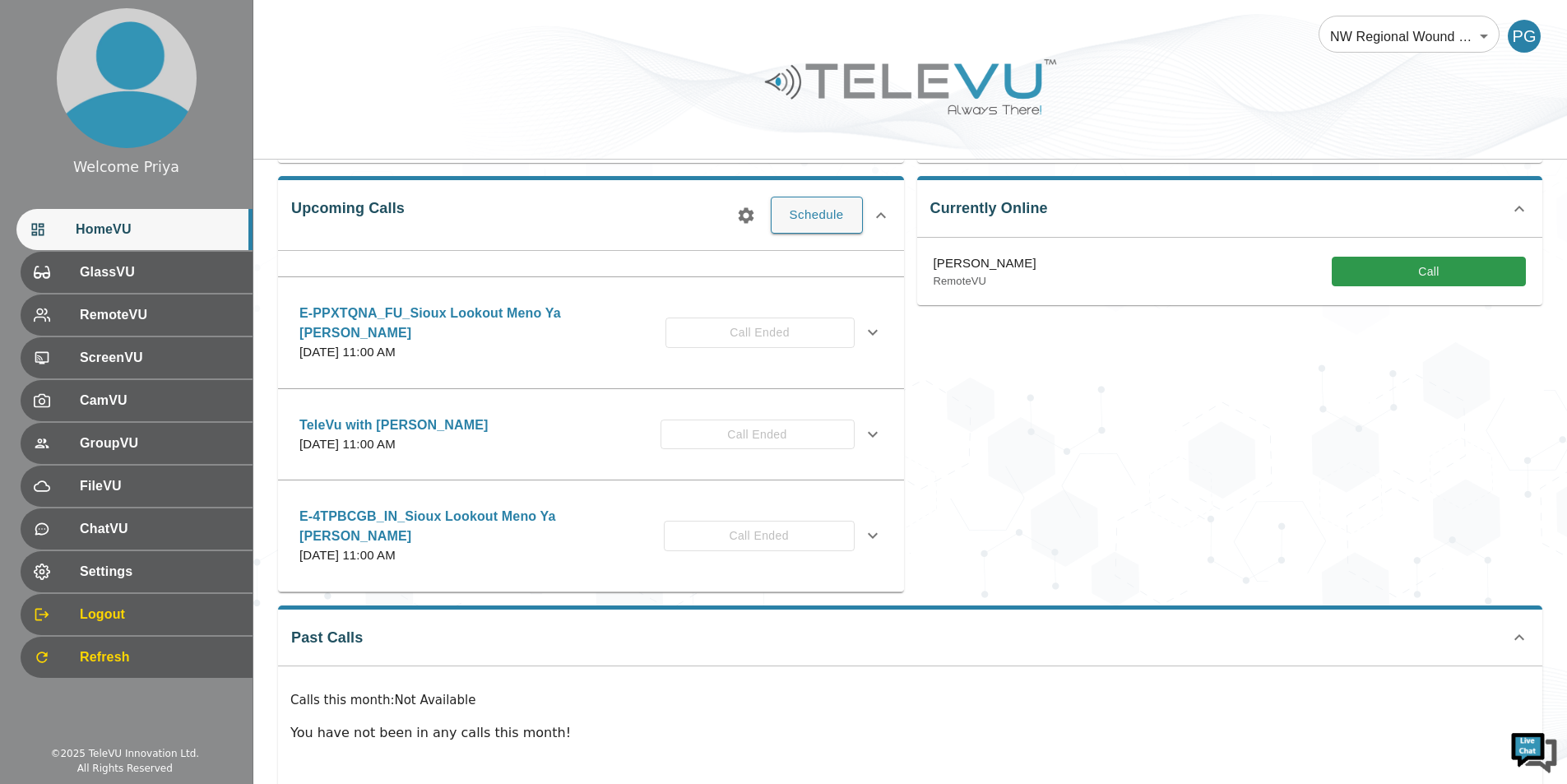
click at [747, 221] on icon "button" at bounding box center [746, 215] width 16 height 16
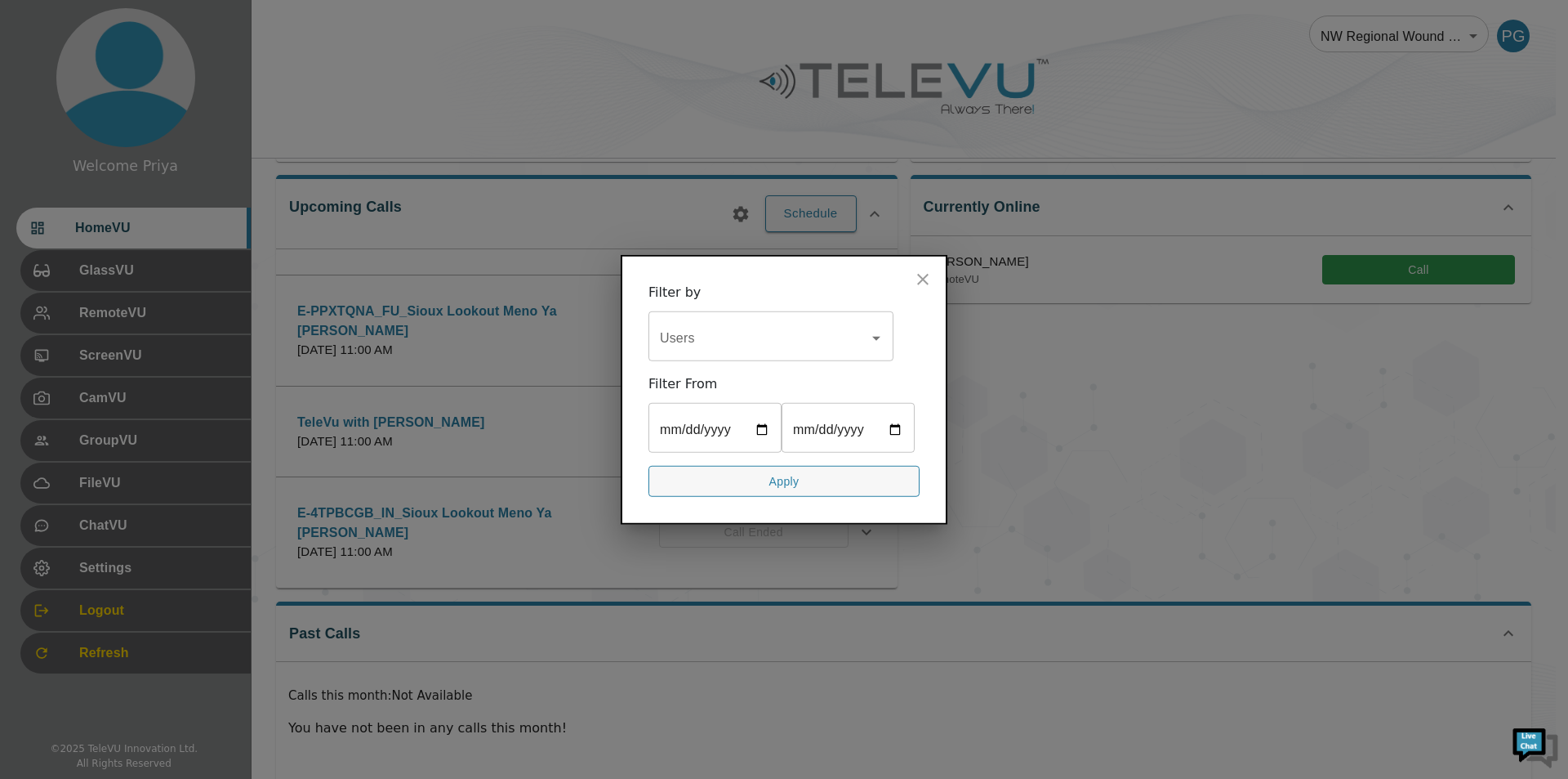
click at [704, 349] on input "Users" at bounding box center [759, 337] width 206 height 31
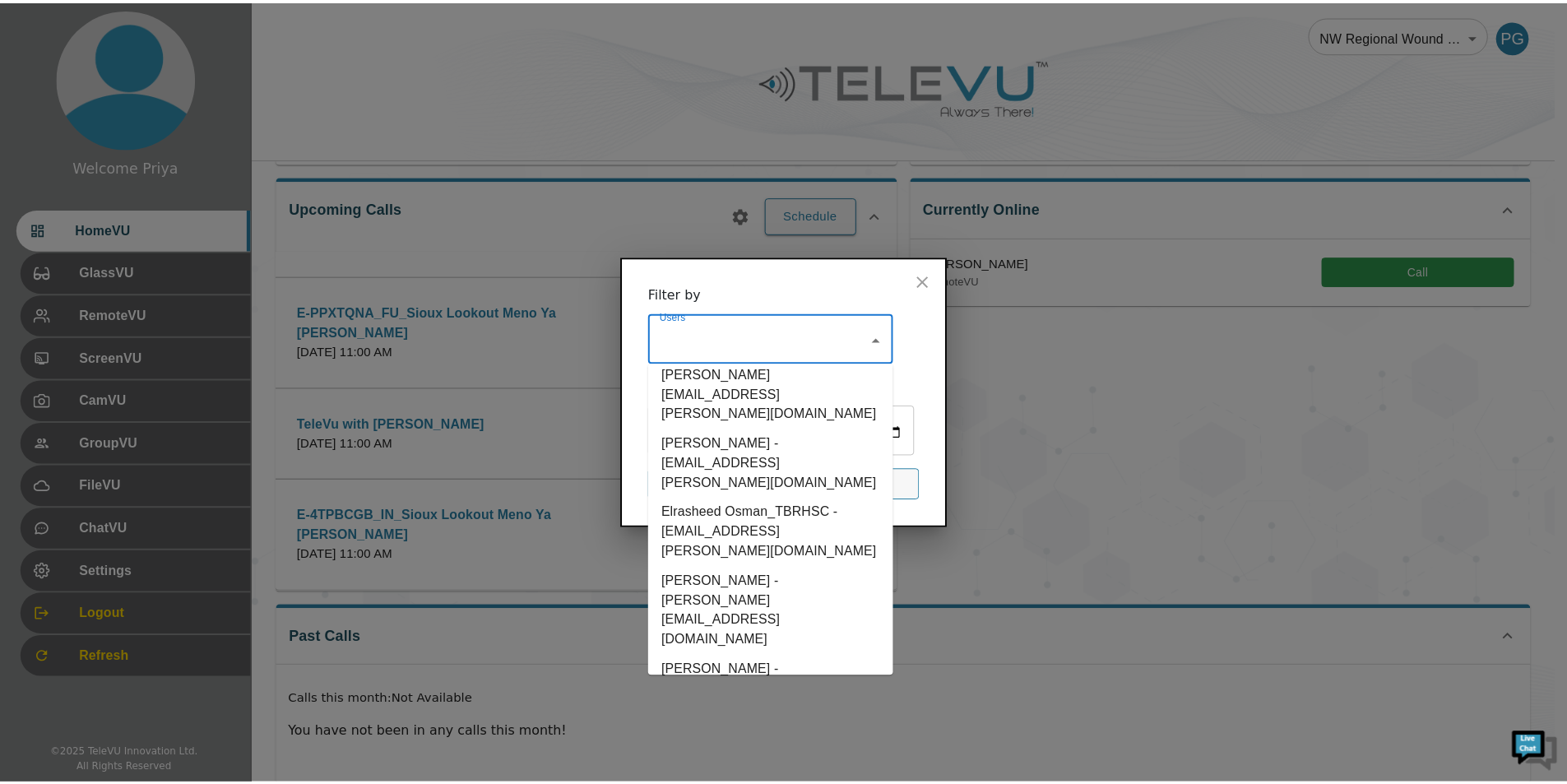
scroll to position [2302, 0]
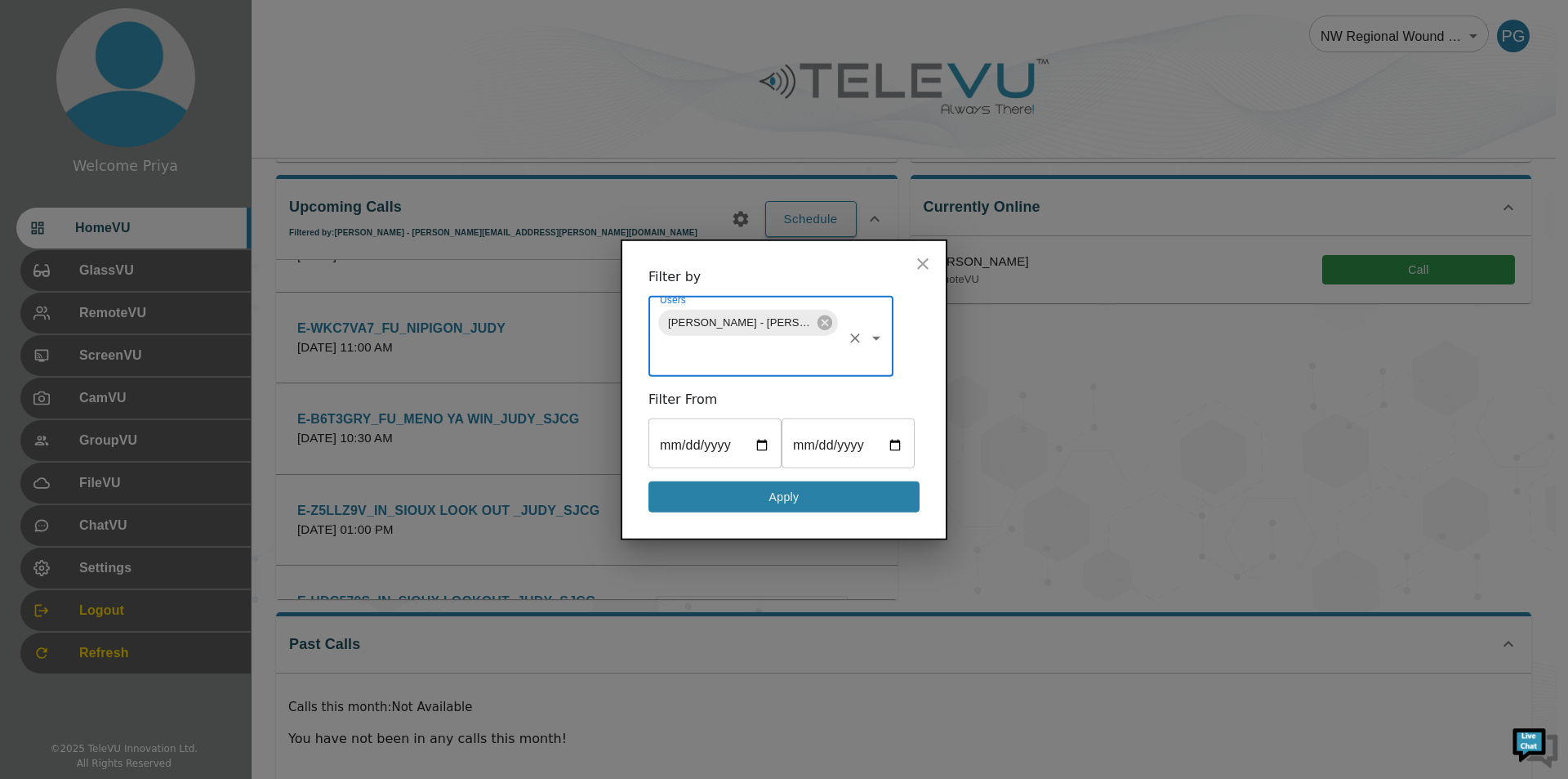
click at [747, 495] on button "Apply" at bounding box center [784, 496] width 271 height 32
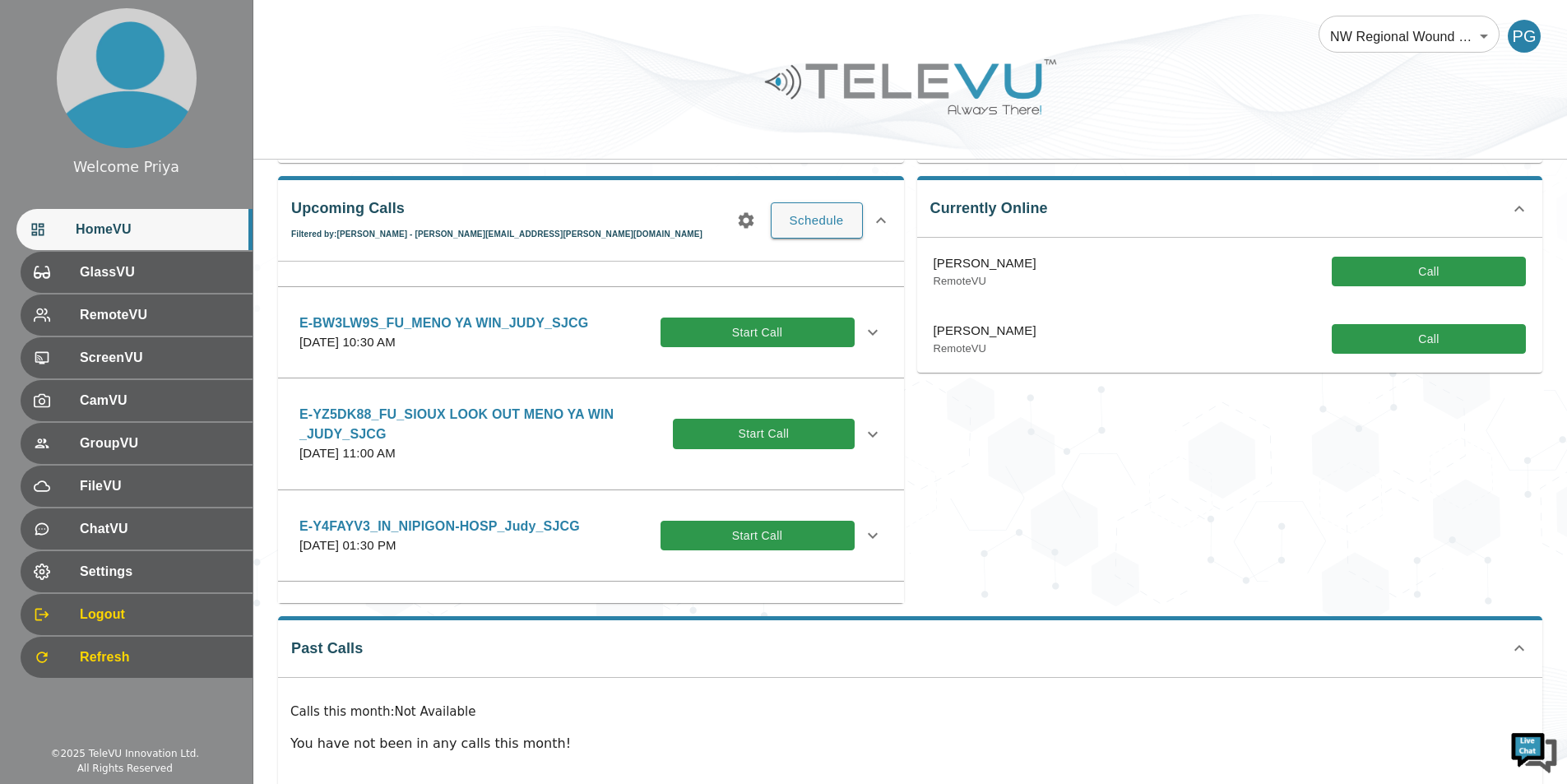
scroll to position [442, 0]
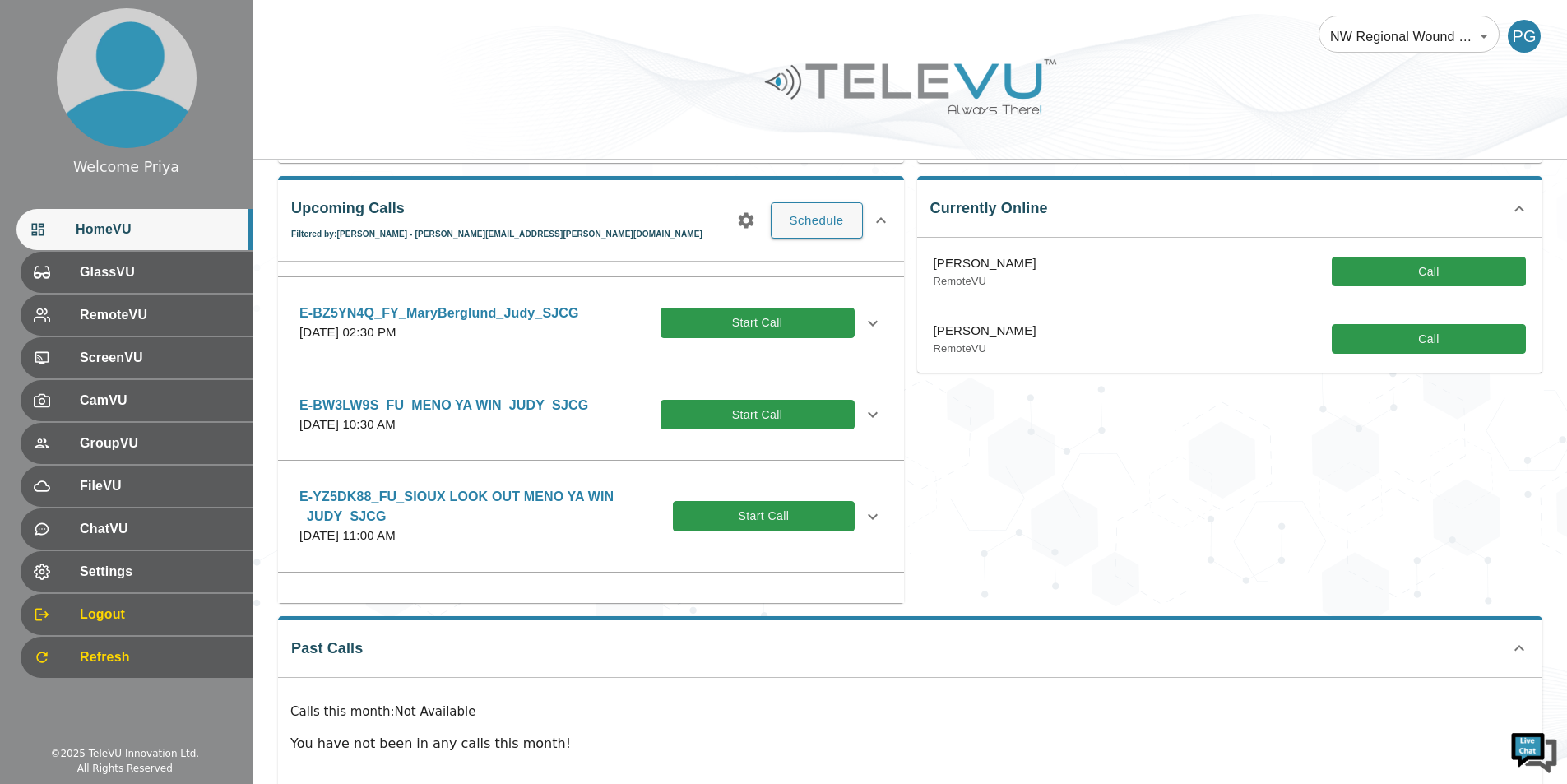
click at [865, 325] on icon at bounding box center [873, 323] width 20 height 20
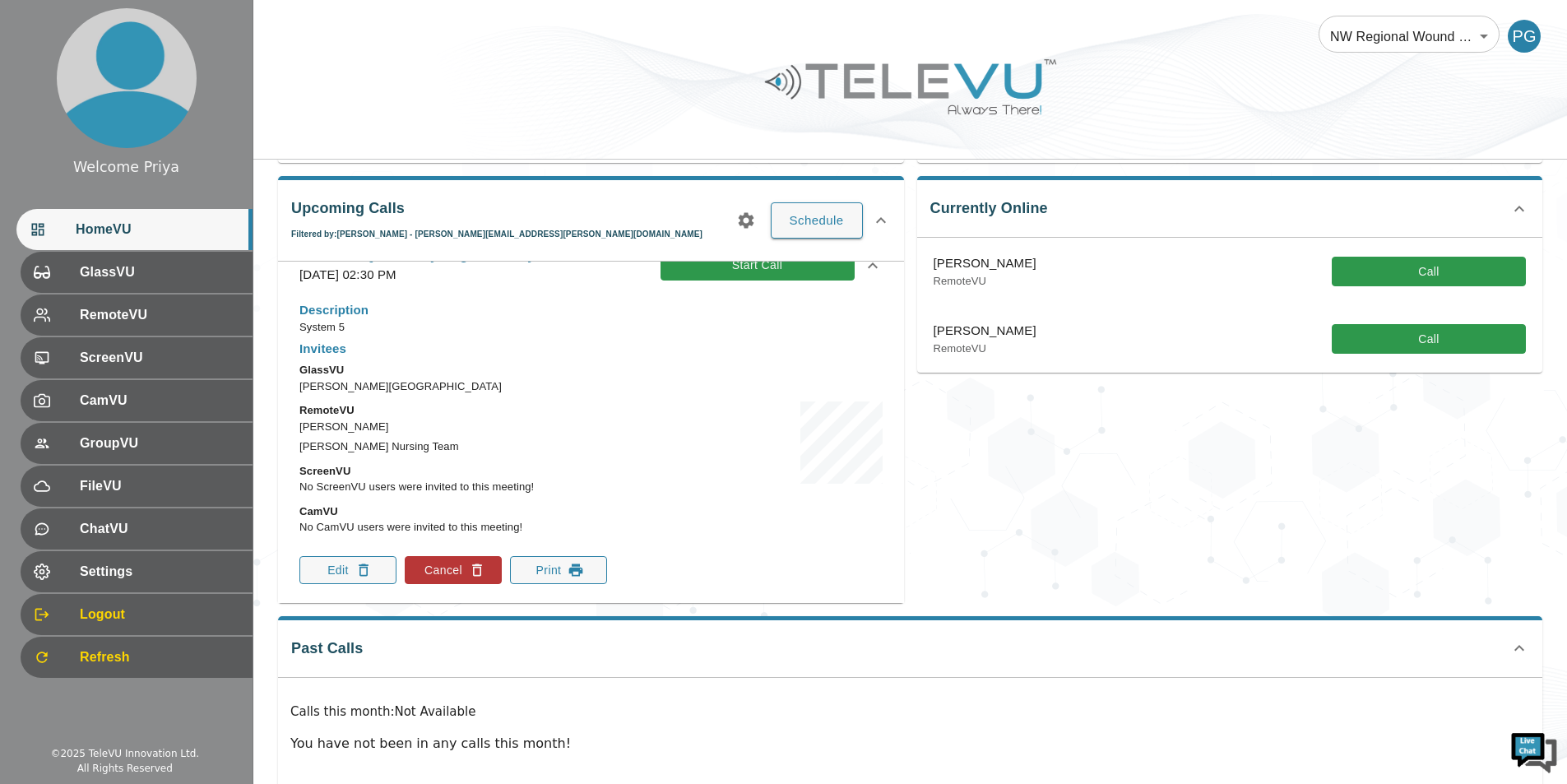
scroll to position [525, 0]
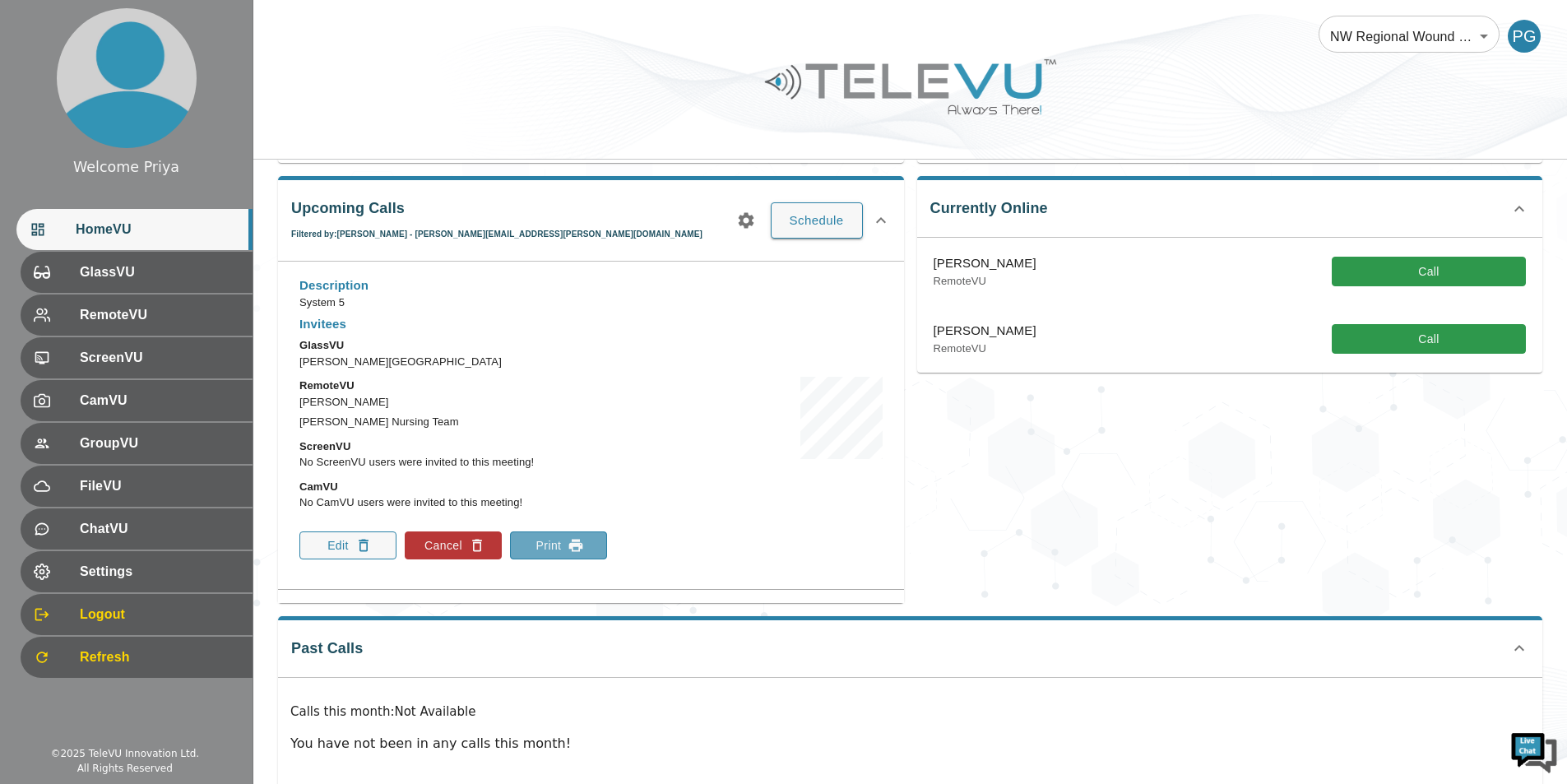
click at [561, 551] on button "Print" at bounding box center [558, 545] width 97 height 28
